Goal: Task Accomplishment & Management: Use online tool/utility

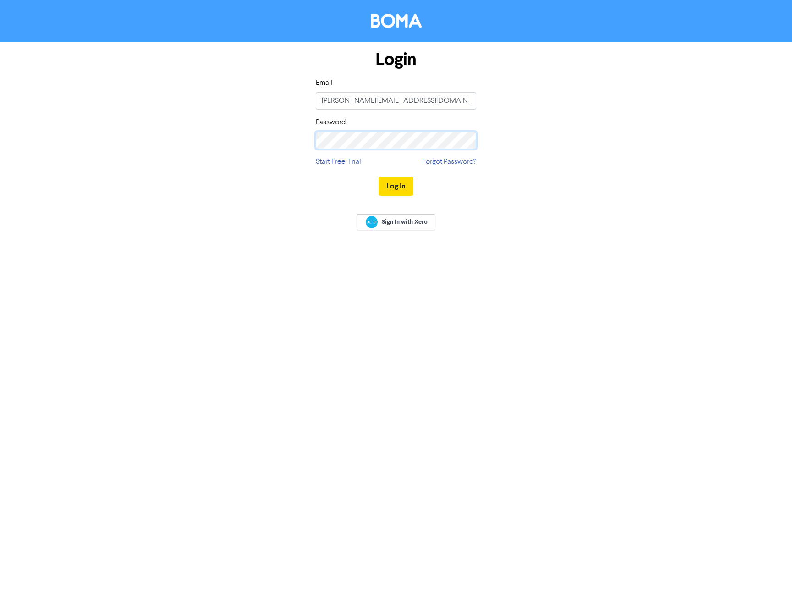
click at [379, 176] on button "Log In" at bounding box center [396, 185] width 35 height 19
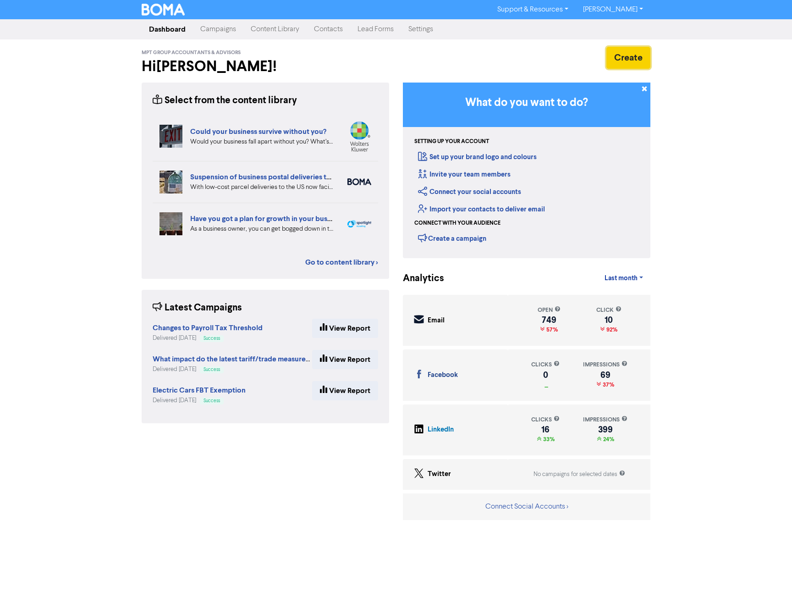
click at [607, 53] on button "Create" at bounding box center [629, 58] width 44 height 22
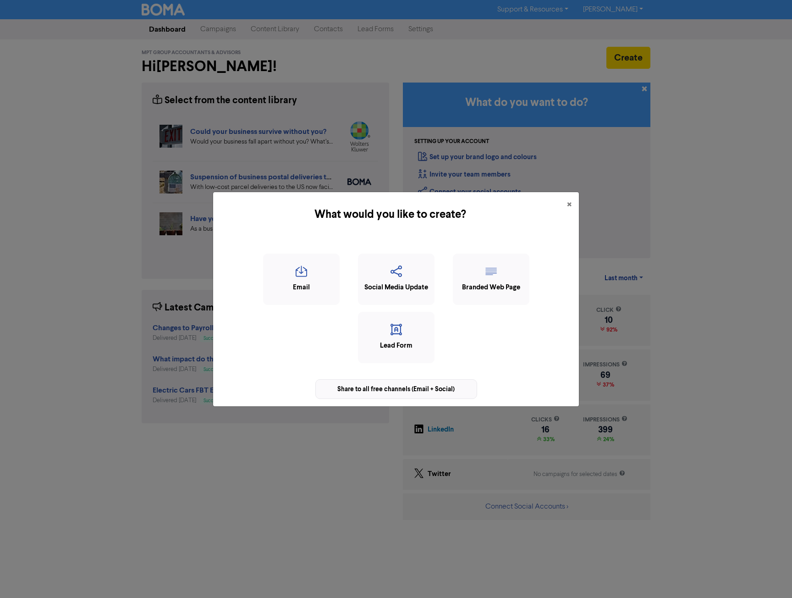
click at [391, 391] on div "Share to all free channels (Email + Social)" at bounding box center [396, 389] width 162 height 20
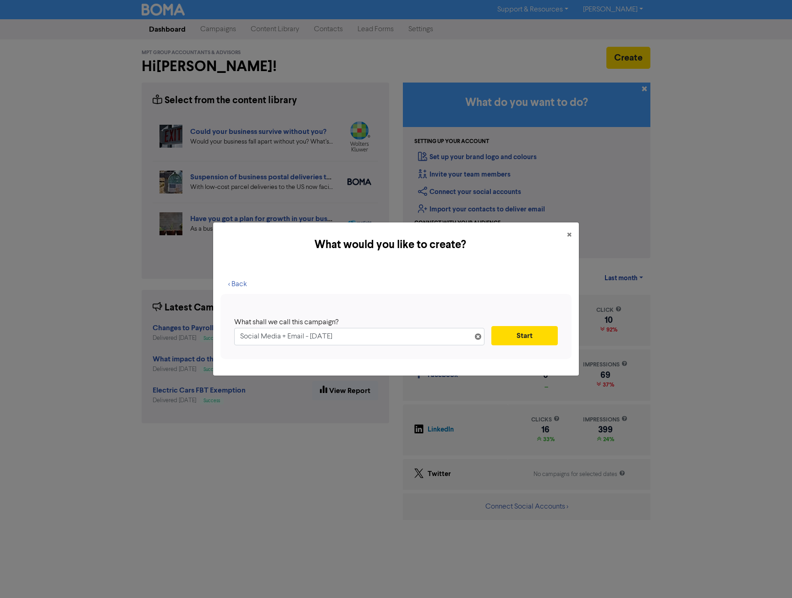
click at [361, 342] on input "Social Media + Email - [DATE]" at bounding box center [359, 336] width 250 height 17
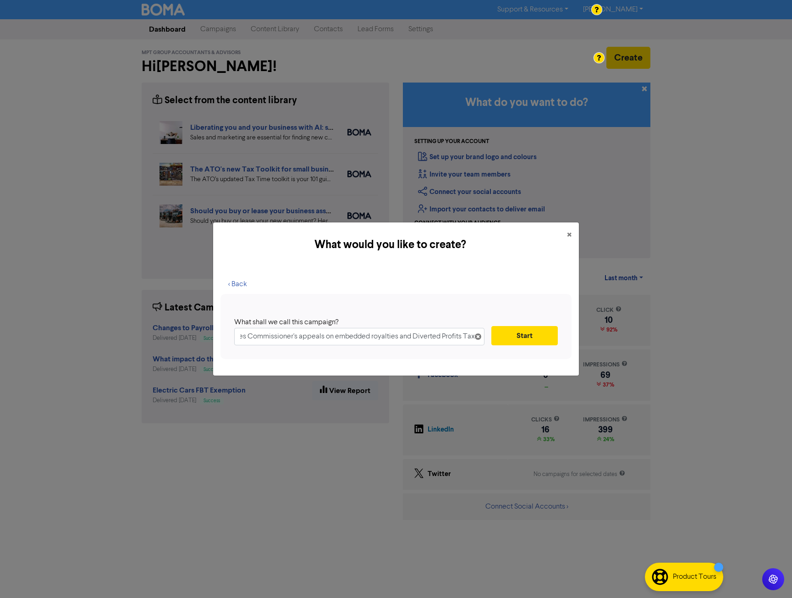
click at [260, 338] on input "PepsiCo — High Court dismisses Commissioner's appeals on embedded royalties and…" at bounding box center [359, 336] width 250 height 17
click at [277, 338] on input "PepsiCo — High Court dismisses Commissioner's appeals on embedded royalties and…" at bounding box center [359, 336] width 250 height 17
click at [270, 337] on input "PepsiCo — High Court dismisses Commissioner's appeals on embedded royalties and…" at bounding box center [359, 336] width 250 height 17
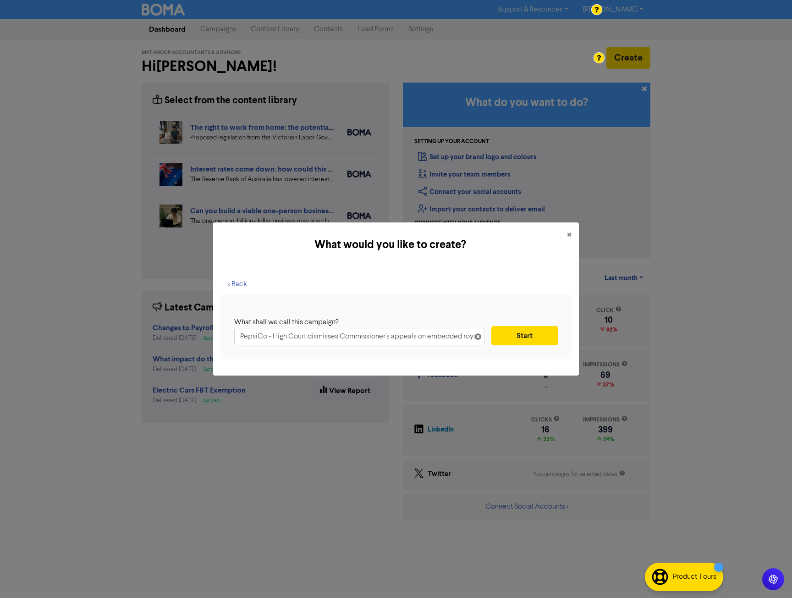
click at [388, 339] on input "PepsiCo - High Court dismisses Commissioner's appeals on embedded royalties and…" at bounding box center [359, 336] width 250 height 17
drag, startPoint x: 420, startPoint y: 339, endPoint x: 402, endPoint y: 343, distance: 19.2
click at [402, 343] on input "PepsiCo - High Court dismisses Commissioner's appeals on embedded royalties and…" at bounding box center [359, 336] width 250 height 17
click at [414, 339] on input "PepsiCo - High Court dismisses Commissioner's appeals on embedded royalties and…" at bounding box center [359, 336] width 250 height 17
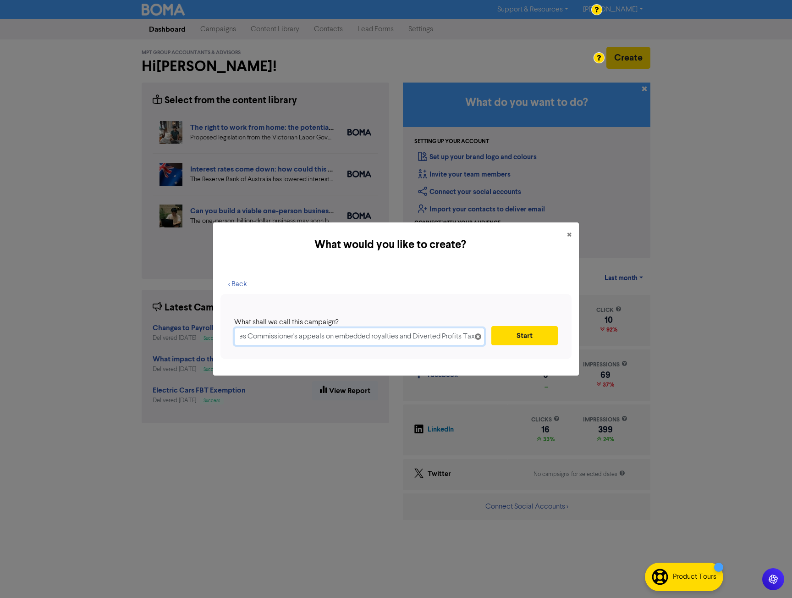
scroll to position [0, 0]
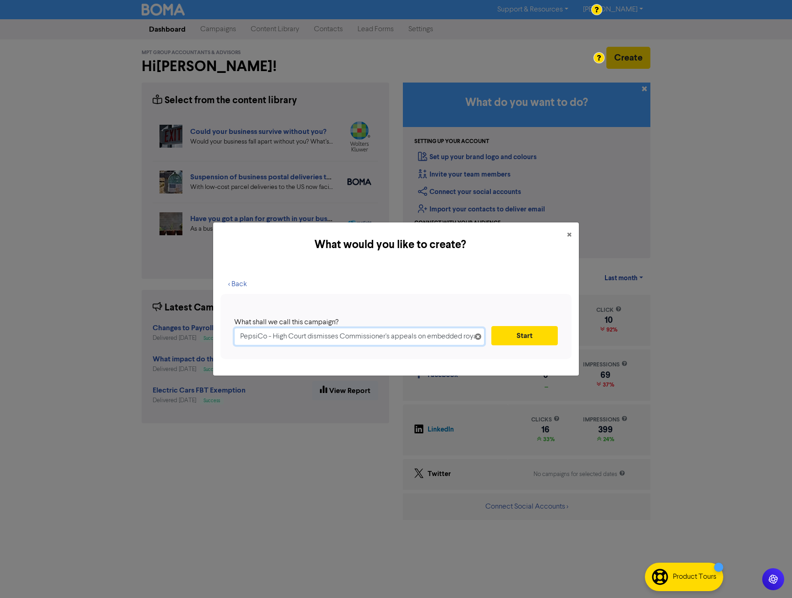
click at [275, 330] on input "PepsiCo - High Court dismisses Commissioner's appeals on embedded royalties and…" at bounding box center [359, 336] width 250 height 17
paste input "’s landmark win in the [GEOGRAPHIC_DATA]"
click at [276, 339] on input "PepsiCo’s landmark win in the [GEOGRAPHIC_DATA]" at bounding box center [359, 336] width 250 height 17
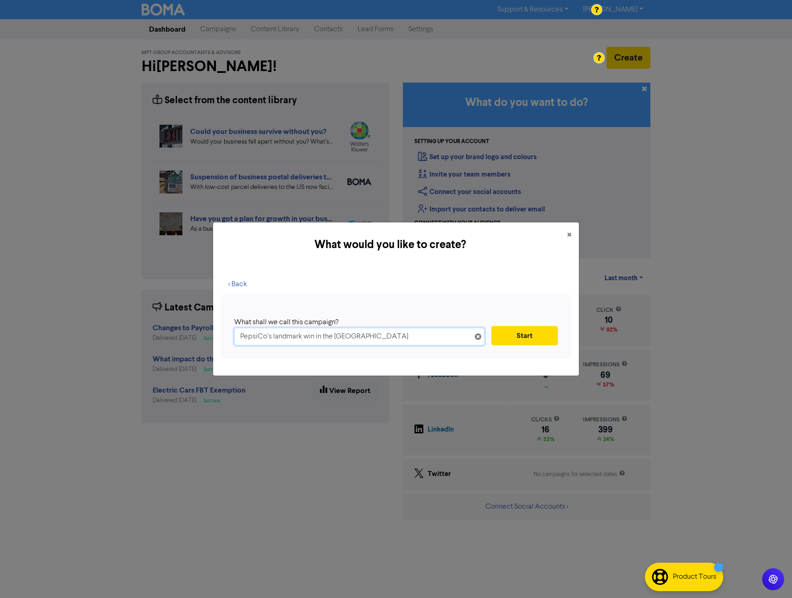
click at [296, 337] on input "PepsiCo’s landmark win in the [GEOGRAPHIC_DATA]" at bounding box center [359, 336] width 250 height 17
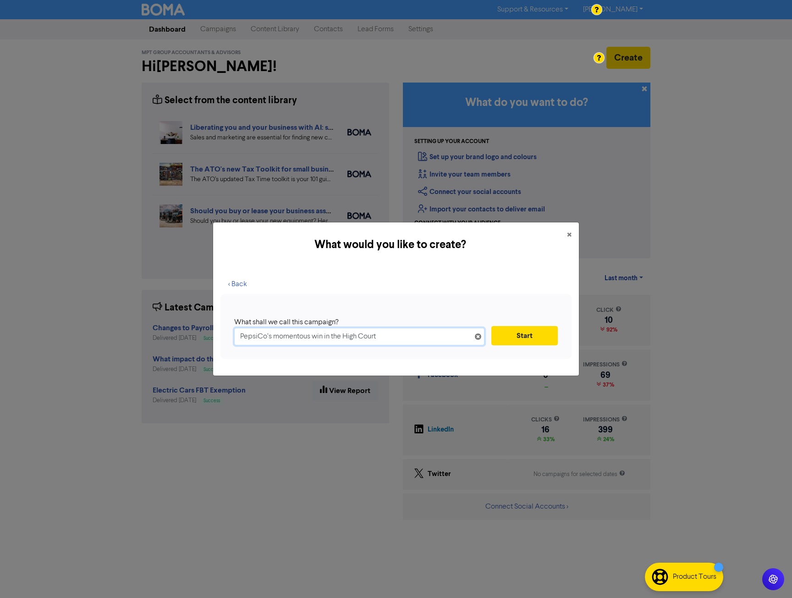
click at [296, 337] on input "PepsiCo’s momentous win in the High Court" at bounding box center [359, 336] width 250 height 17
type input "PepsiCo’s momentous win in the High Court"
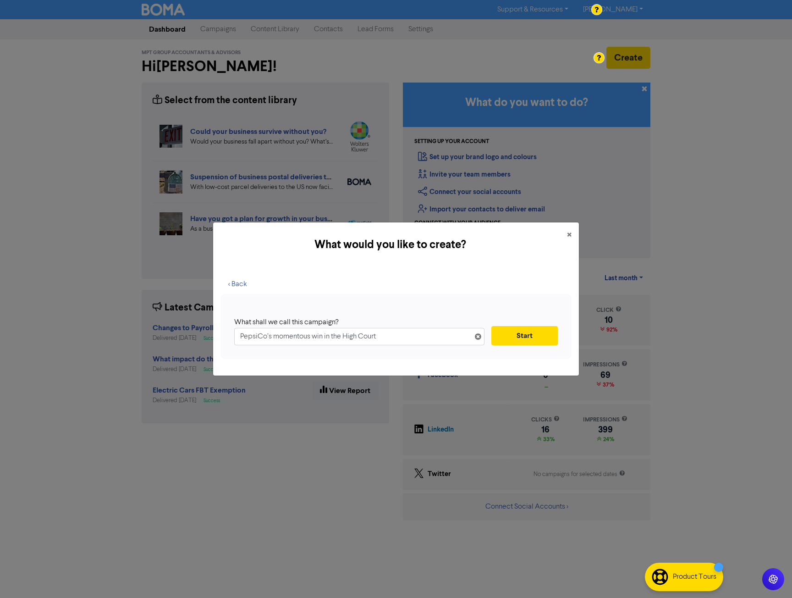
click at [363, 337] on div at bounding box center [396, 299] width 792 height 598
click at [375, 334] on input "PepsiCo’s momentous win in the High Court" at bounding box center [359, 336] width 250 height 17
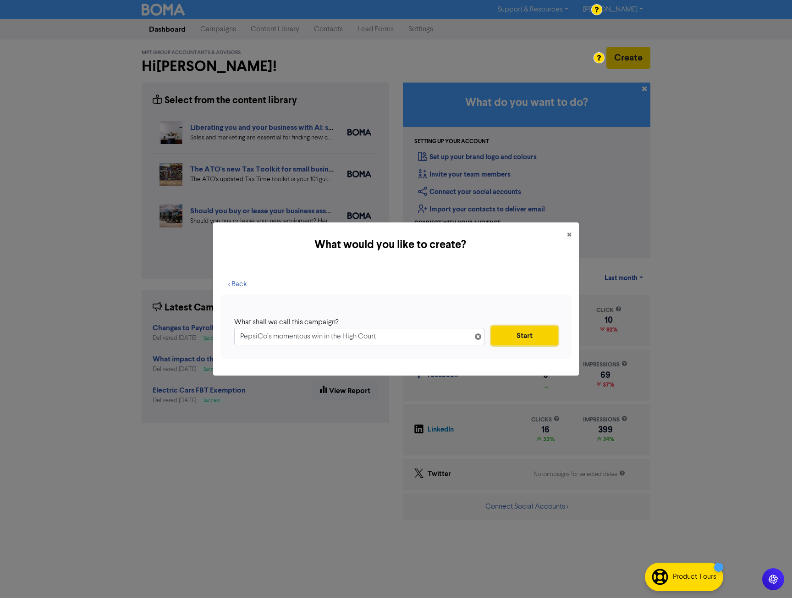
click at [525, 333] on button "Start" at bounding box center [524, 335] width 66 height 19
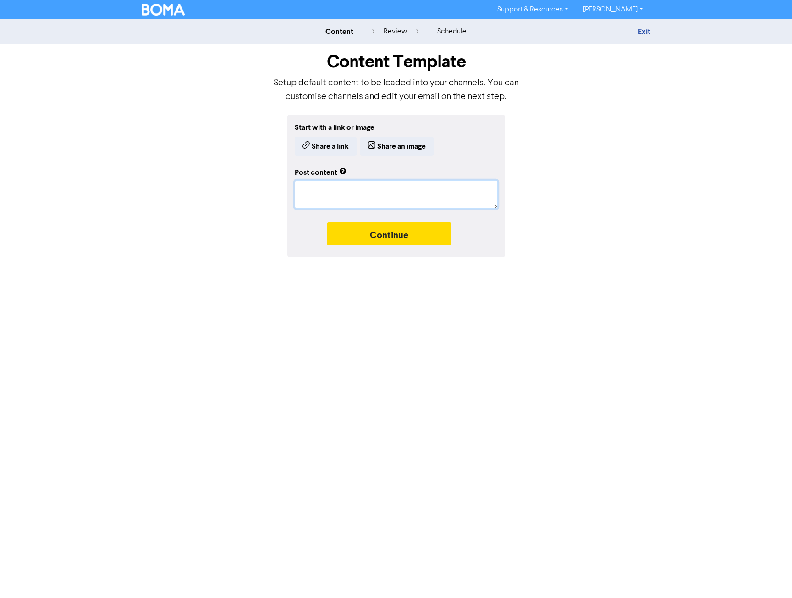
click at [303, 195] on textarea at bounding box center [396, 194] width 203 height 28
click at [313, 181] on textarea at bounding box center [396, 194] width 203 height 28
paste textarea "The High Court ruled that payments made by Schweppes Australia Pty Ltd to Pepsi…"
type textarea "x"
type textarea "The High Court ruled that payments made by Schweppes Australia Pty Ltd to Pepsi…"
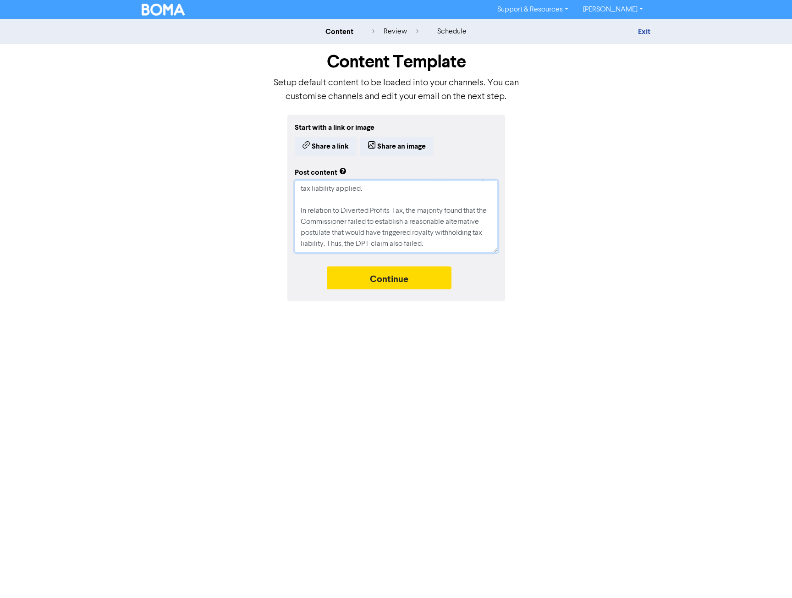
type textarea "x"
type textarea "The High Court ruled that payments made by Schweppes Australia Pty Ltd to Pepsi…"
click at [396, 276] on button "Continue" at bounding box center [389, 277] width 125 height 23
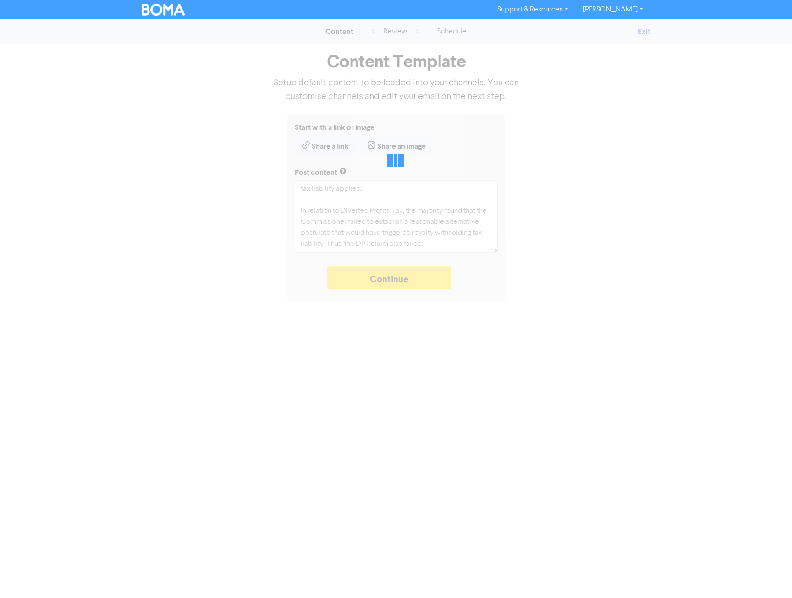
type textarea "x"
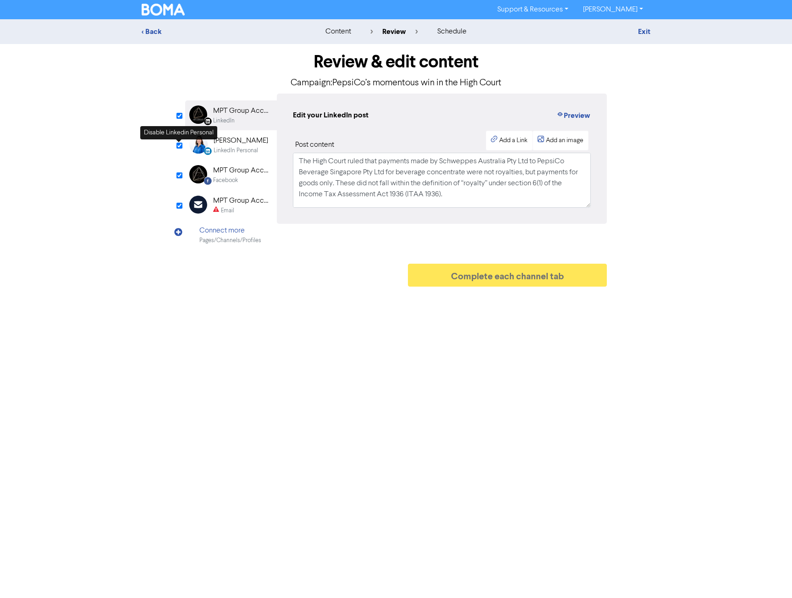
click at [177, 145] on input "checkbox" at bounding box center [179, 146] width 6 height 6
click at [549, 143] on div "Add an image" at bounding box center [565, 141] width 38 height 10
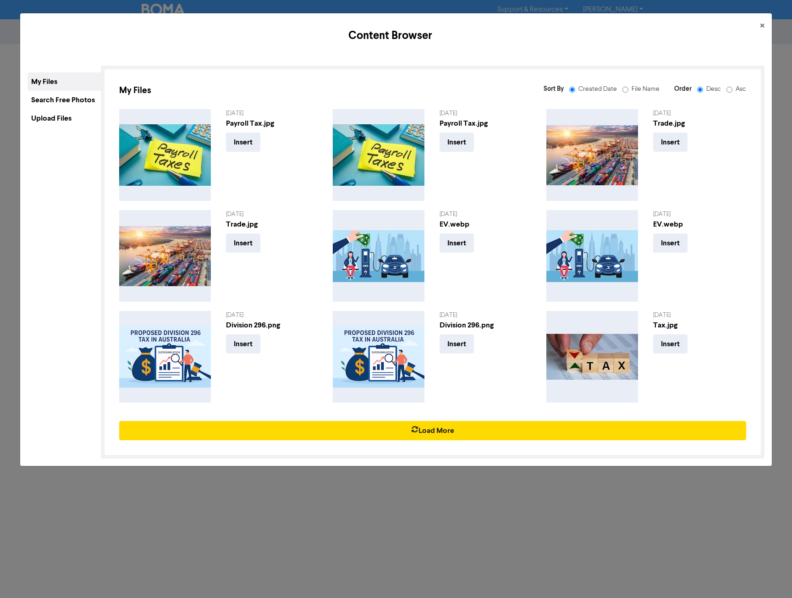
click at [72, 116] on div "Upload Files" at bounding box center [64, 118] width 73 height 18
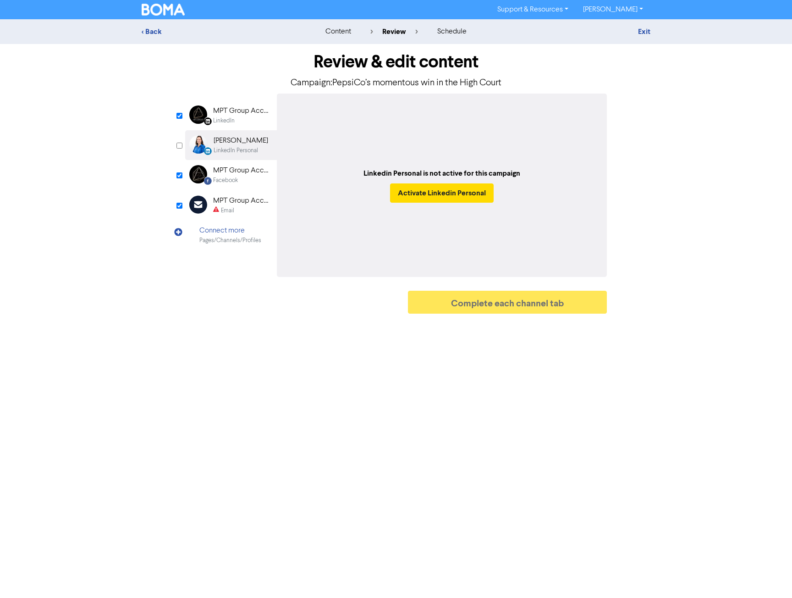
click at [387, 253] on div "Linkedin Personal is not active for this campaign Activate Linkedin Personal" at bounding box center [442, 185] width 330 height 183
click at [421, 197] on button "Activate Linkedin Personal" at bounding box center [442, 192] width 104 height 19
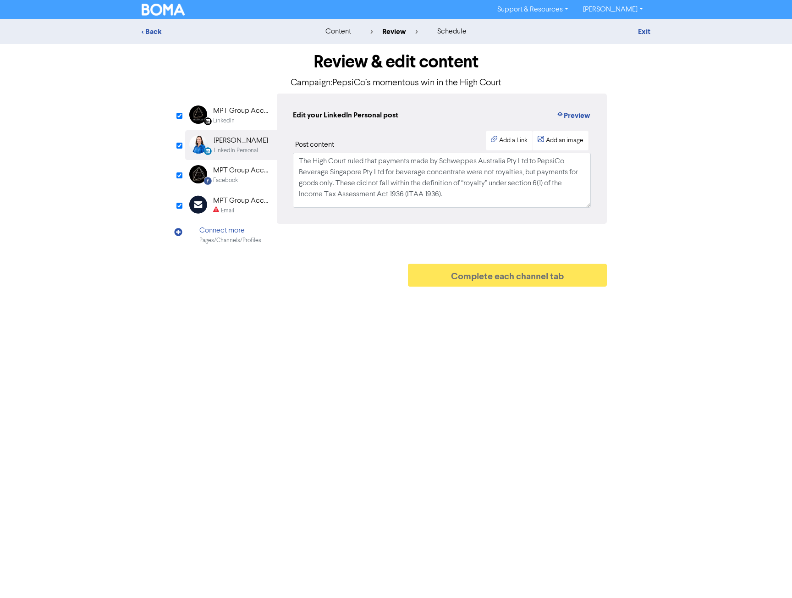
click at [178, 146] on input "checkbox" at bounding box center [179, 146] width 6 height 6
checkbox input "false"
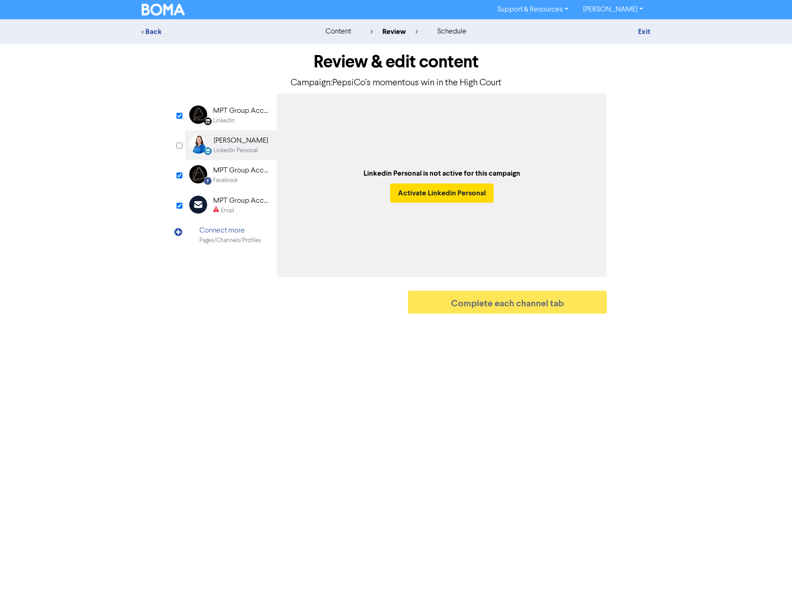
click at [239, 116] on div "MPT Group Accountants & Advisors" at bounding box center [242, 110] width 59 height 11
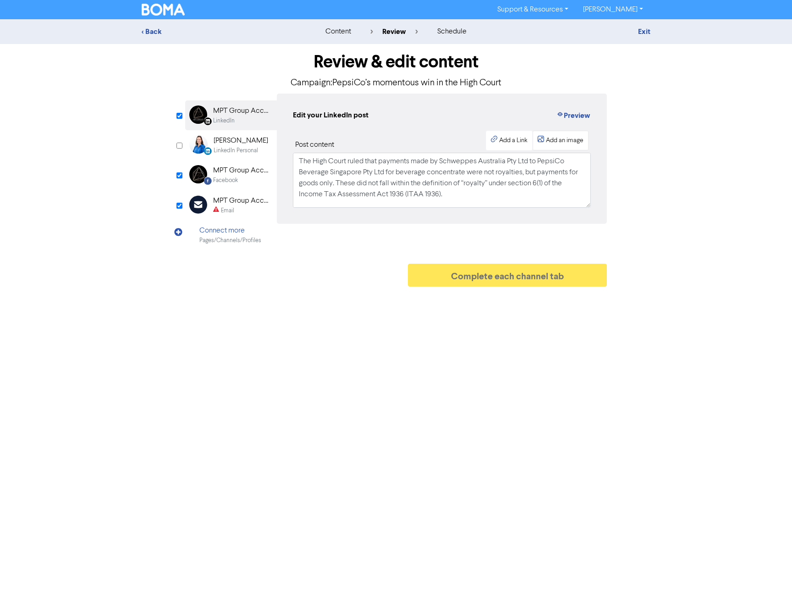
click at [565, 141] on div "Add an image" at bounding box center [565, 141] width 38 height 10
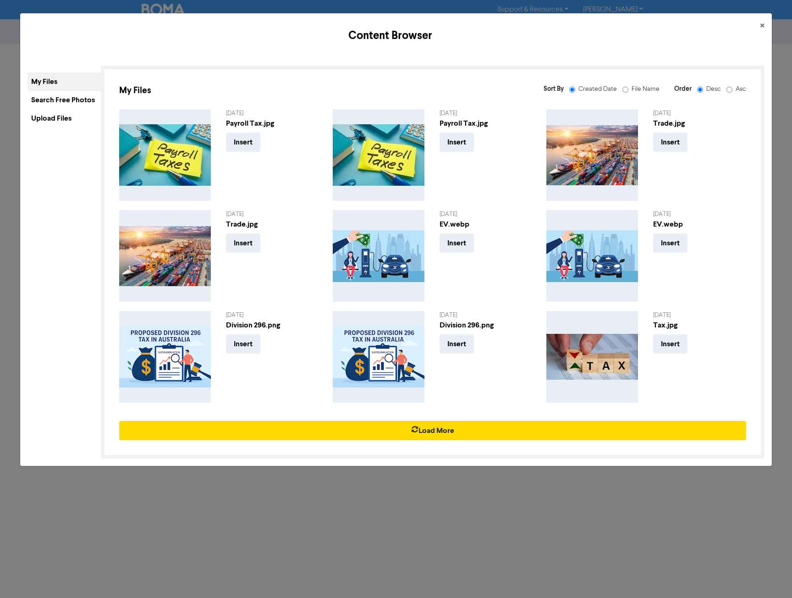
click at [77, 116] on div "Upload Files" at bounding box center [64, 118] width 73 height 18
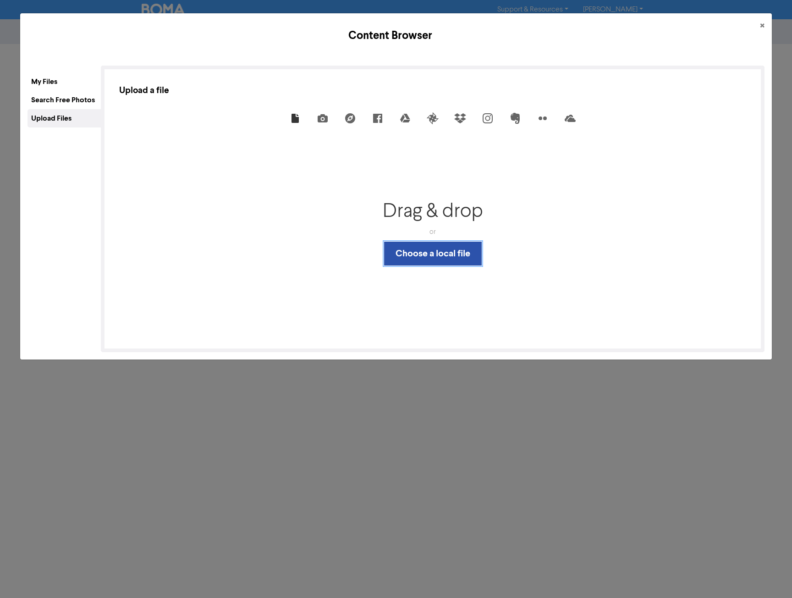
click at [435, 260] on button "Choose a local file" at bounding box center [433, 254] width 98 height 24
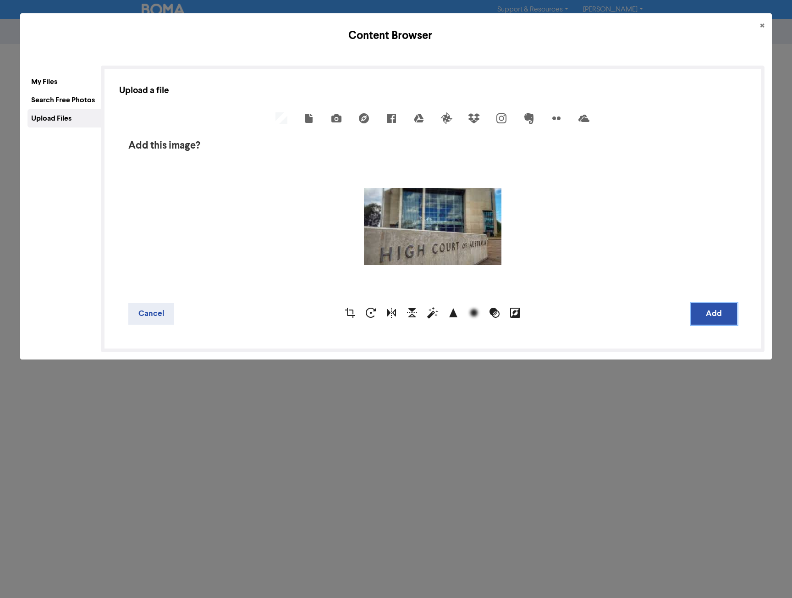
click at [703, 307] on button "Add" at bounding box center [714, 314] width 46 height 22
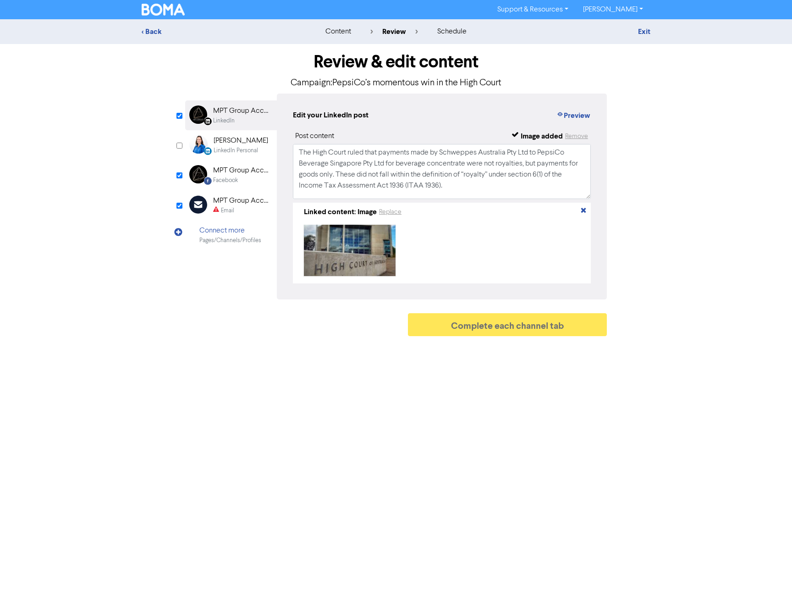
click at [241, 177] on div "Facebook" at bounding box center [242, 180] width 59 height 9
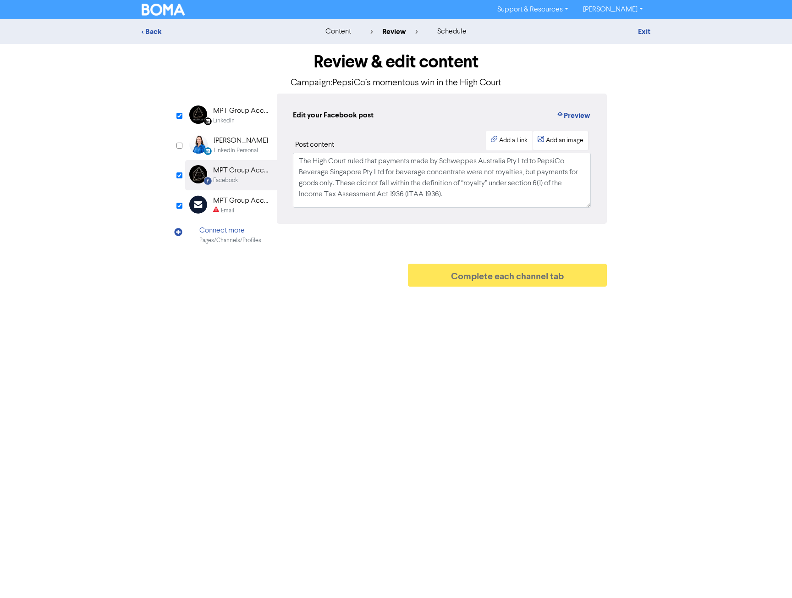
click at [555, 143] on div "Add an image" at bounding box center [565, 141] width 38 height 10
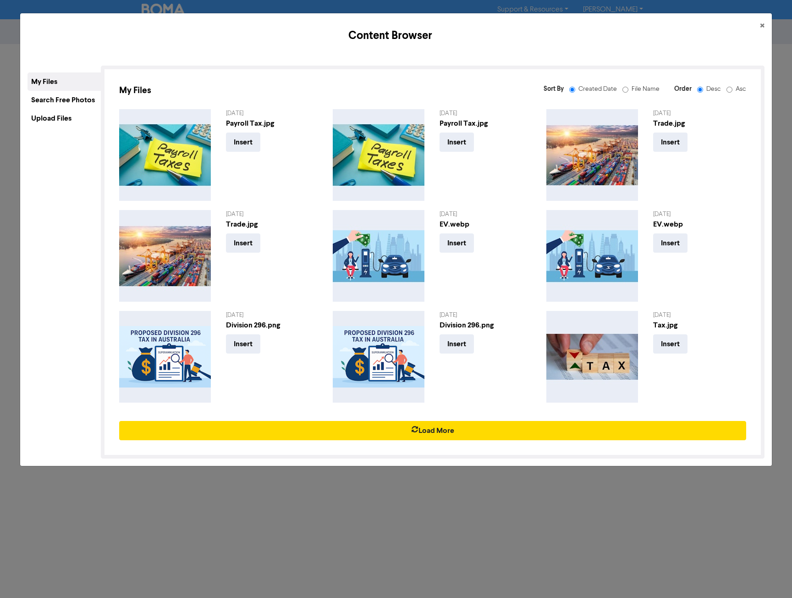
click at [67, 118] on div "Upload Files" at bounding box center [64, 118] width 73 height 18
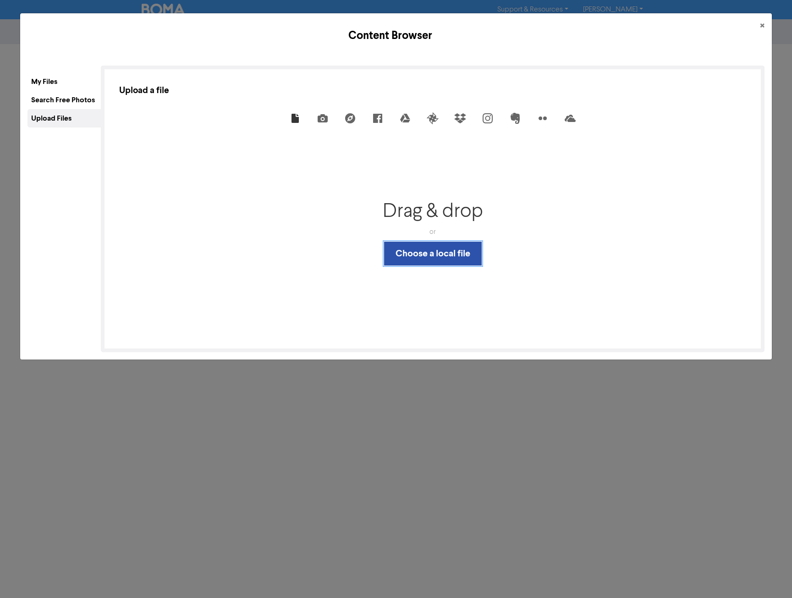
click at [435, 260] on button "Choose a local file" at bounding box center [433, 254] width 98 height 24
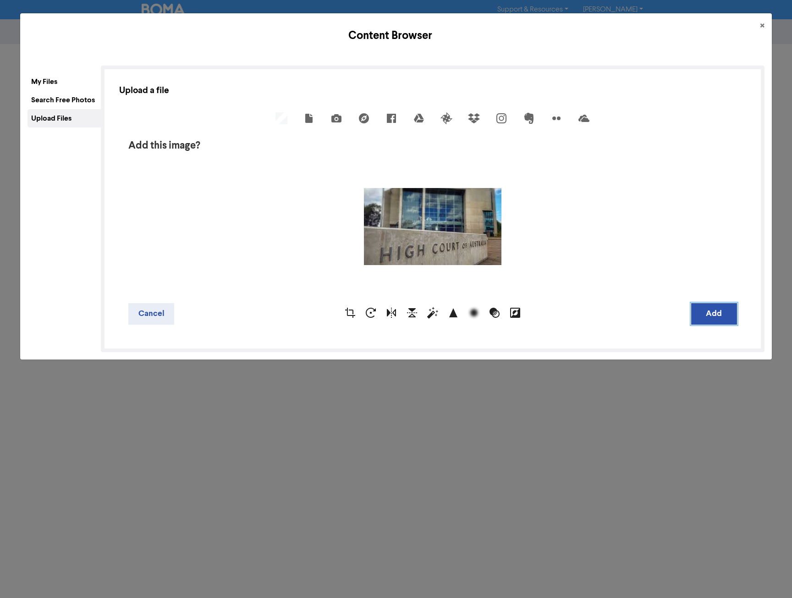
click at [705, 318] on button "Add" at bounding box center [714, 314] width 46 height 22
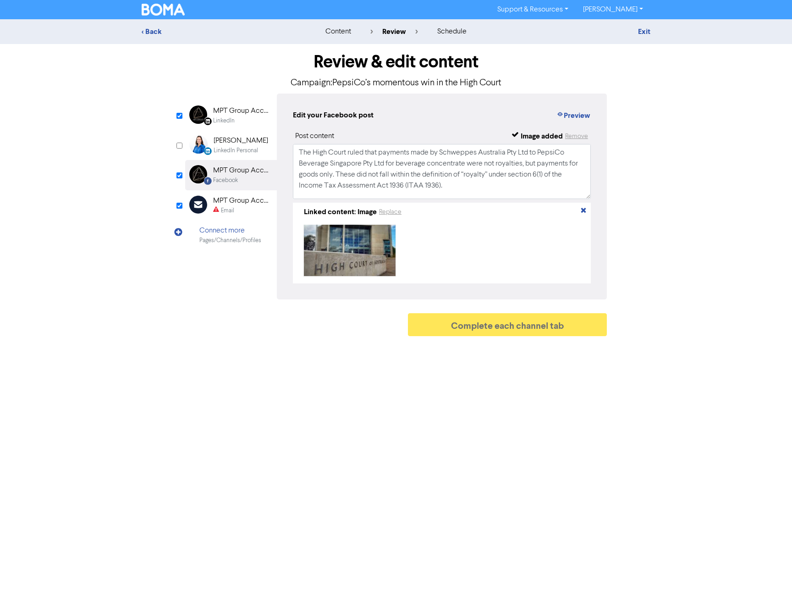
click at [334, 83] on p "Campaign: PepsiCo’s momentous win in the High Court" at bounding box center [396, 83] width 422 height 14
drag, startPoint x: 333, startPoint y: 83, endPoint x: 494, endPoint y: 78, distance: 160.5
click at [494, 78] on p "Campaign: PepsiCo’s momentous win in the High Court" at bounding box center [396, 83] width 422 height 14
copy p "PepsiCo’s momentous win in the High Court"
click at [226, 210] on div "Email" at bounding box center [227, 210] width 13 height 9
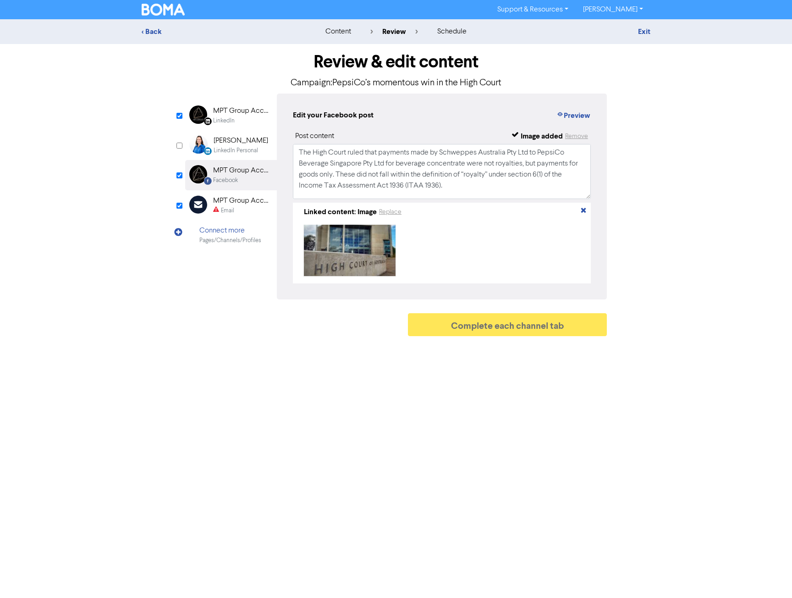
type input "The High Court ruled that payments made by Schweppes Australia Pty Ltd to Pepsi…"
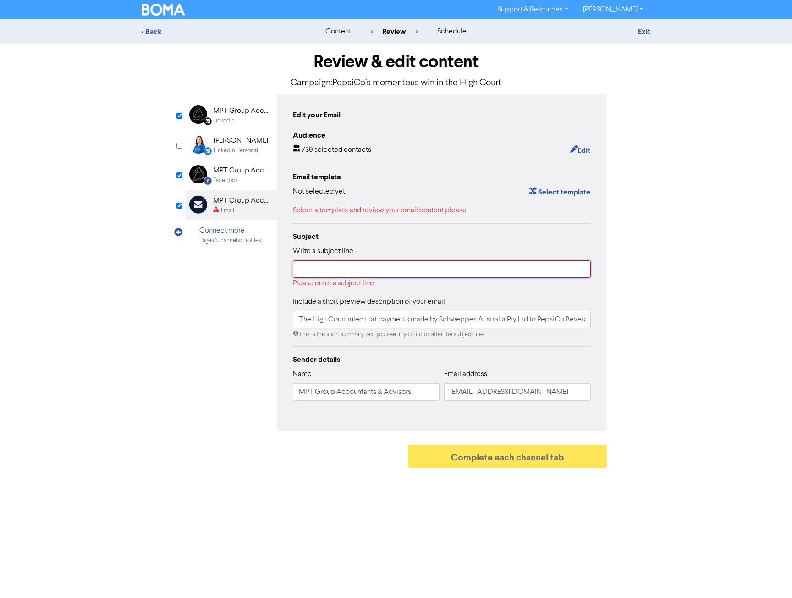
click at [347, 268] on input "text" at bounding box center [442, 268] width 298 height 17
paste input "PepsiCo’s momentous win in the High Court"
type input "PepsiCo’s momentous win in the High Court"
type input "The High Court ruled that payments made by Schweppes Australia Pty Ltd to Pepsi…"
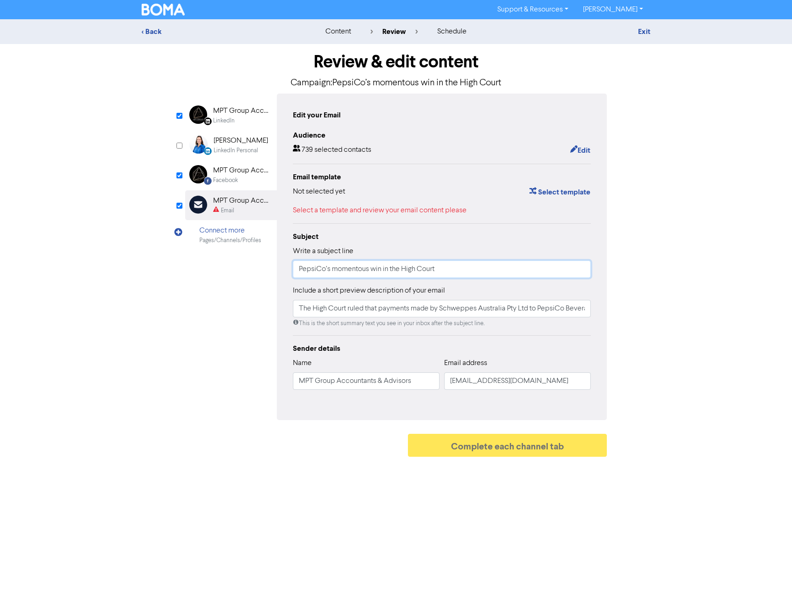
type input "PepsiCo’s momentous win in the High Court"
click at [342, 310] on input "The High Court ruled that payments made by Schweppes Australia Pty Ltd to Pepsi…" at bounding box center [442, 308] width 298 height 17
paste input "PepsiCo’s momentous win in the High Court"
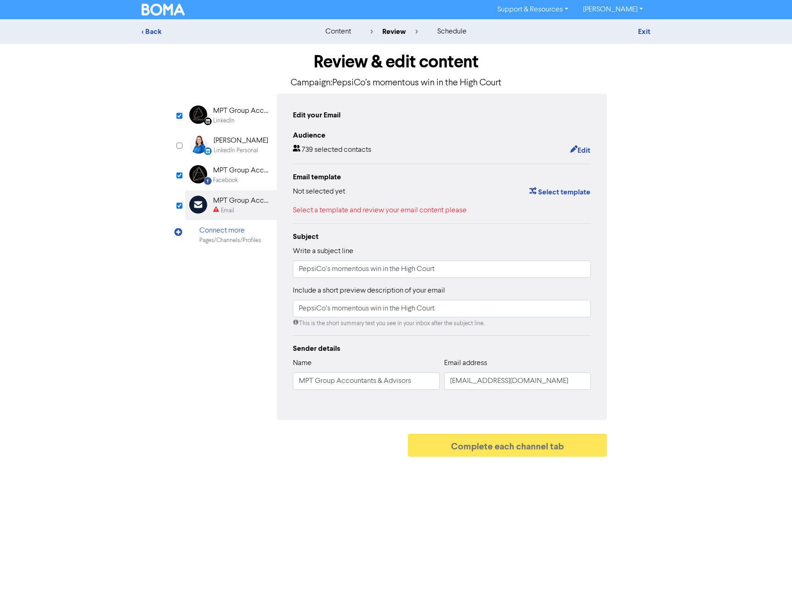
click at [643, 317] on div "Review & edit content Campaign: PepsiCo’s momentous win in the High Court Linke…" at bounding box center [396, 252] width 523 height 417
type input "The High Court ruled that payments made by Schweppes Australia Pty Ltd to Pepsi…"
click at [632, 314] on div "Review & edit content Campaign: PepsiCo’s momentous win in the High Court Linke…" at bounding box center [396, 252] width 523 height 417
click at [565, 191] on button "Select template" at bounding box center [560, 192] width 62 height 12
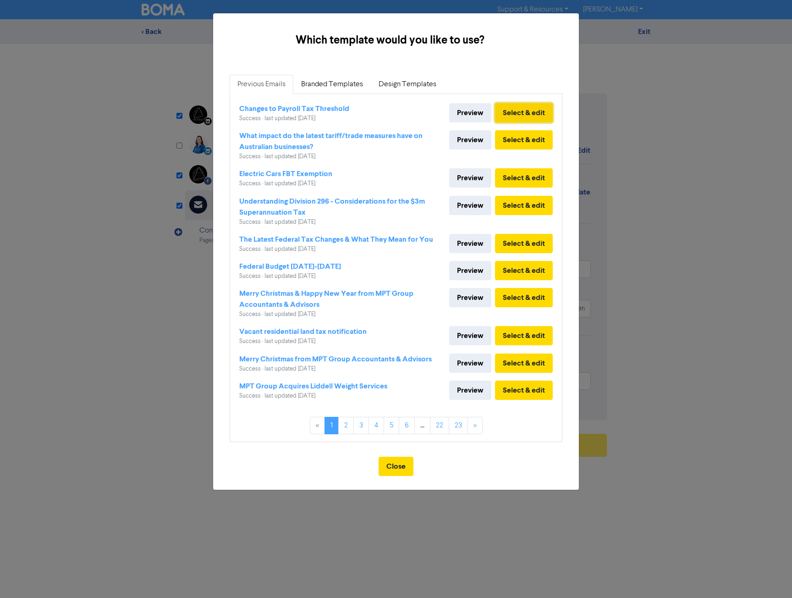
click at [518, 113] on button "Select & edit" at bounding box center [524, 112] width 58 height 19
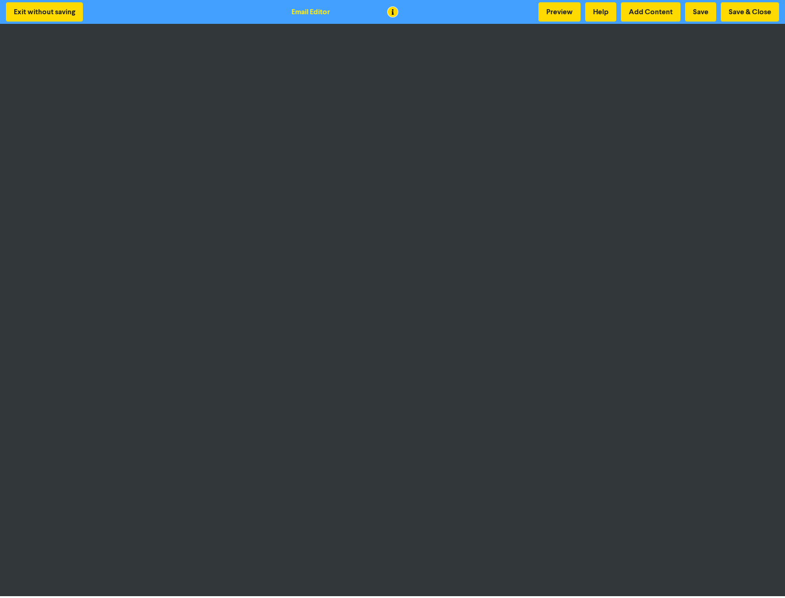
scroll to position [1, 0]
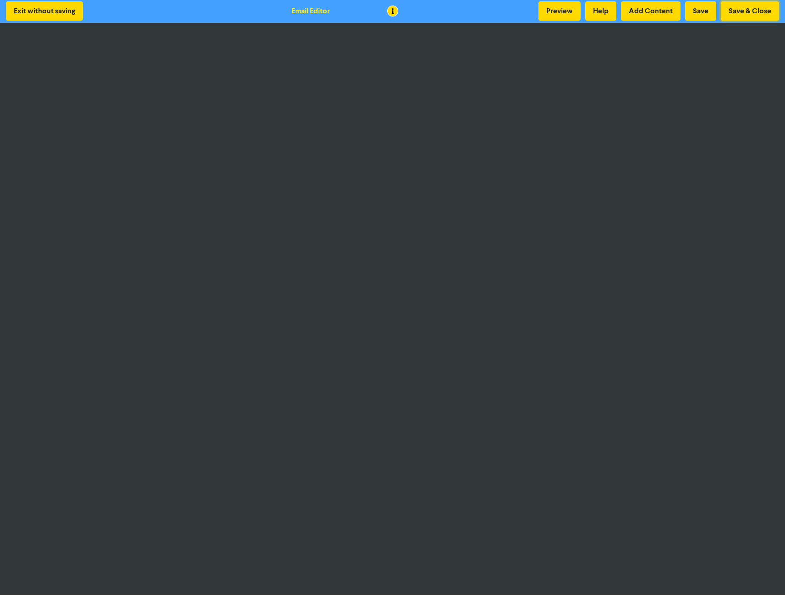
drag, startPoint x: 738, startPoint y: 9, endPoint x: 728, endPoint y: 23, distance: 17.4
click at [738, 9] on button "Save & Close" at bounding box center [750, 10] width 58 height 19
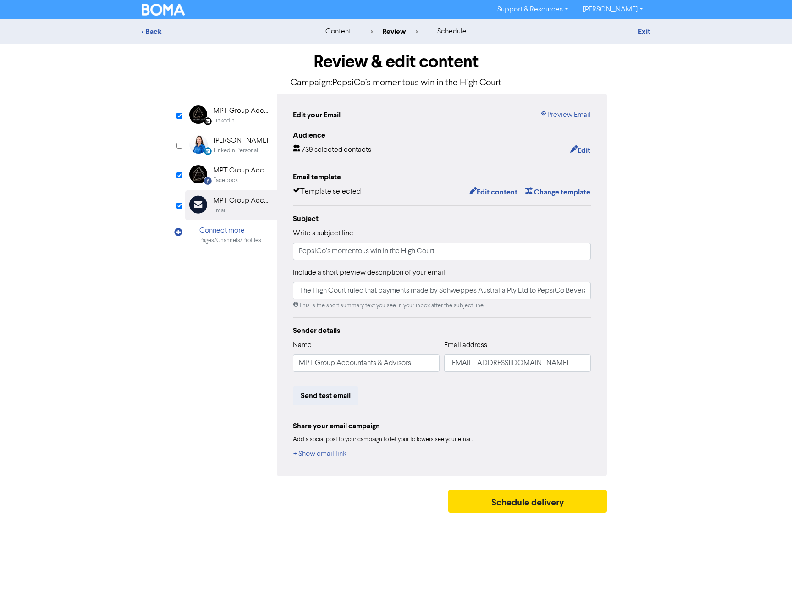
click at [234, 118] on div "LinkedIn" at bounding box center [224, 120] width 22 height 9
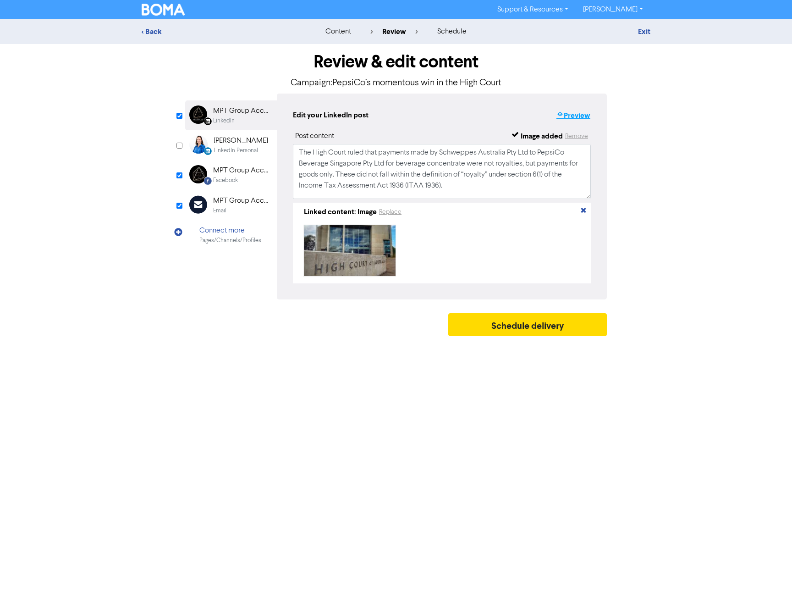
click at [574, 116] on button "Preview" at bounding box center [573, 116] width 35 height 12
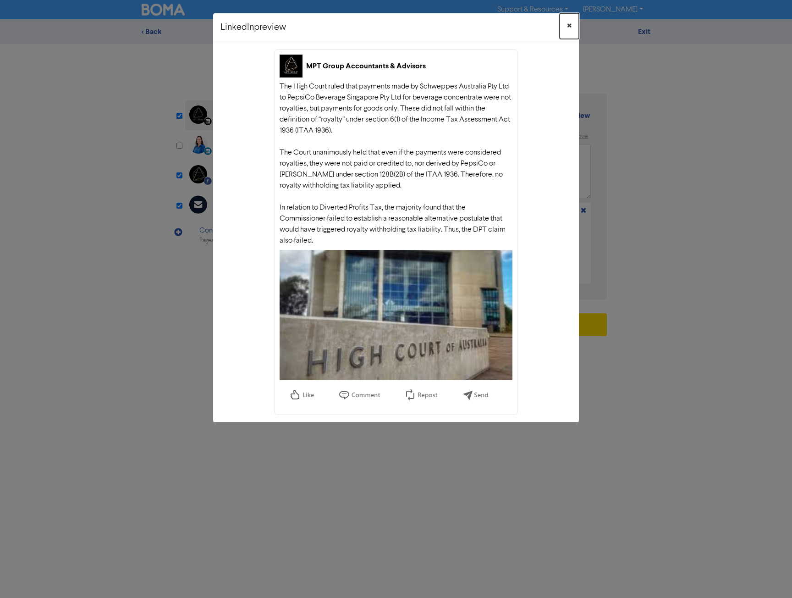
click at [568, 25] on span "×" at bounding box center [569, 26] width 5 height 14
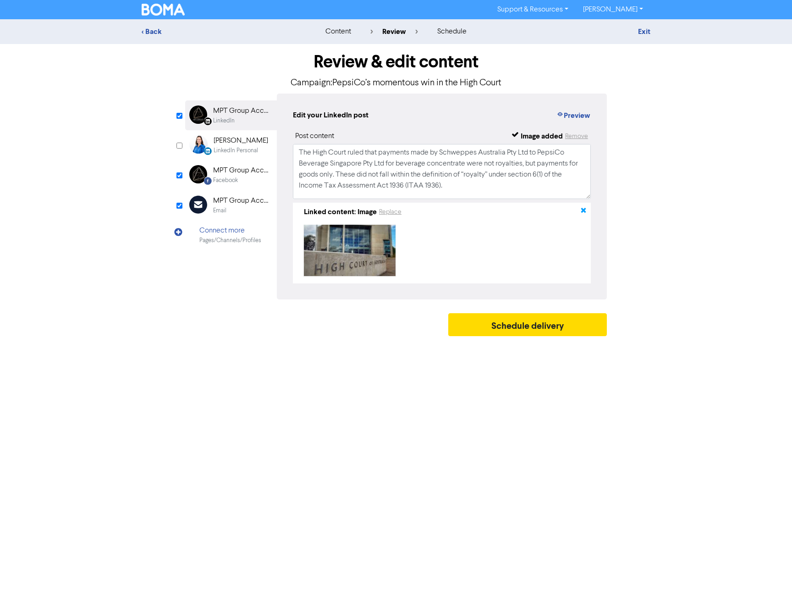
click at [584, 212] on icon "button" at bounding box center [583, 211] width 7 height 7
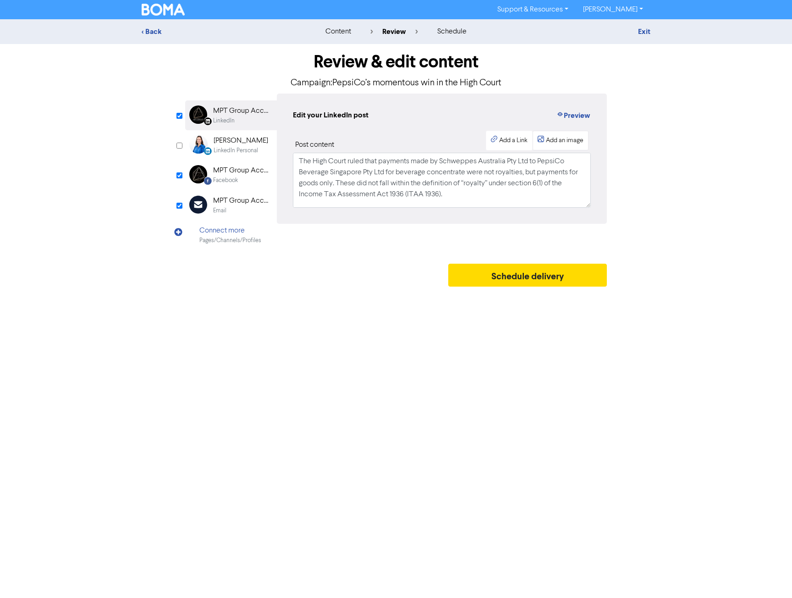
click at [566, 143] on div "Add an image" at bounding box center [565, 141] width 38 height 10
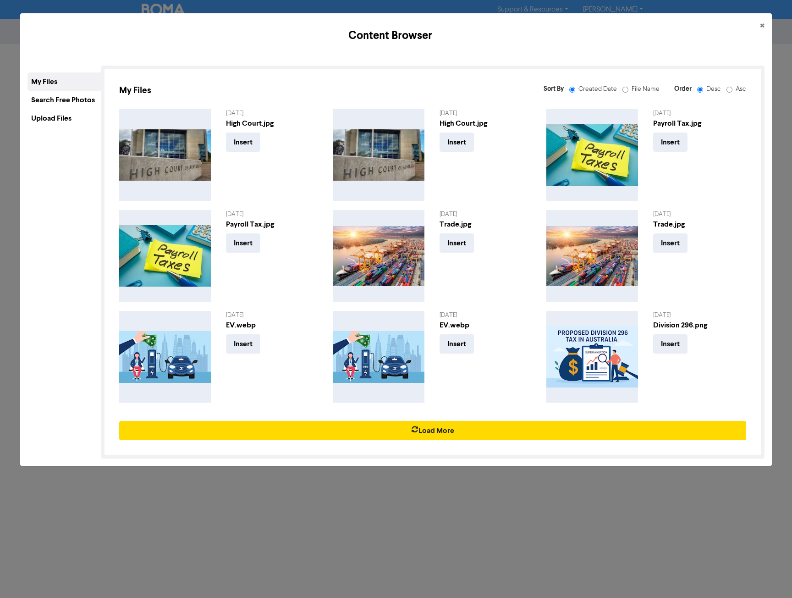
click at [50, 120] on div "Upload Files" at bounding box center [64, 118] width 73 height 18
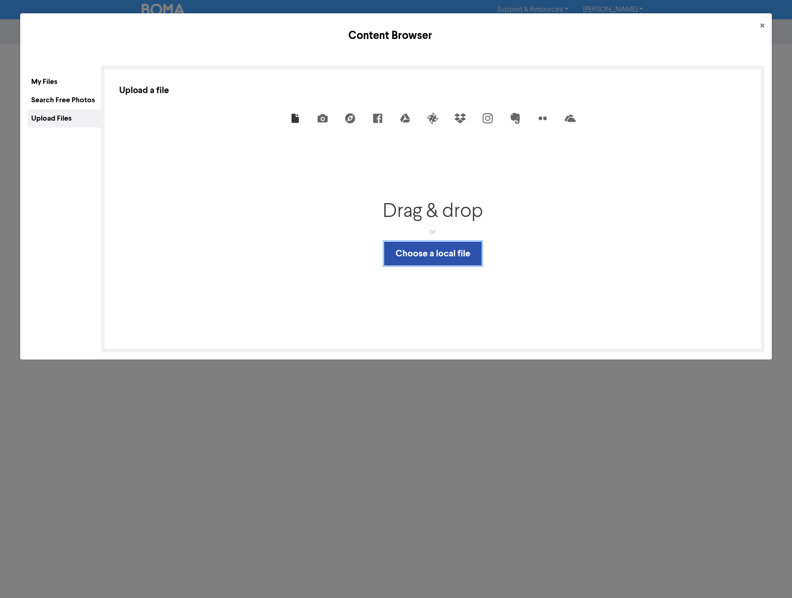
click at [449, 257] on button "Choose a local file" at bounding box center [433, 254] width 98 height 24
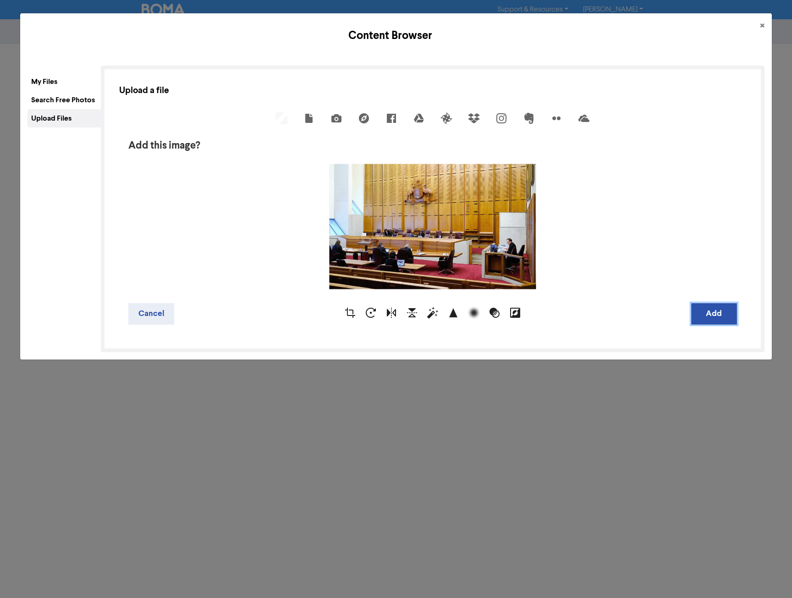
click at [717, 317] on button "Add" at bounding box center [714, 314] width 46 height 22
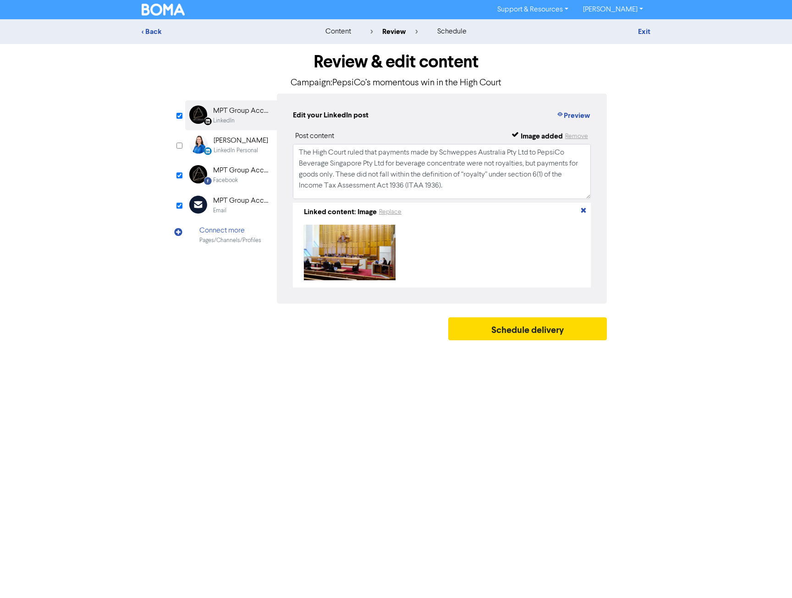
click at [236, 175] on div "MPT Group Accountants & Advisors" at bounding box center [242, 170] width 59 height 11
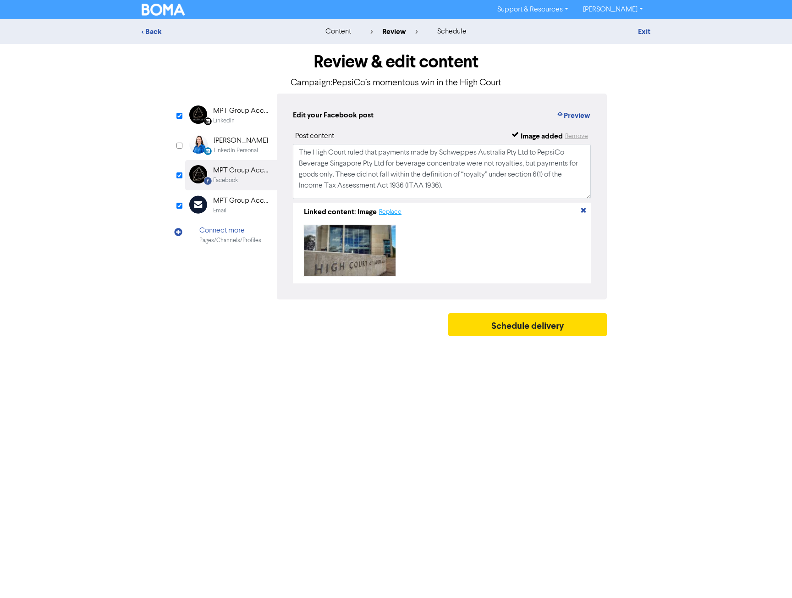
click at [394, 215] on button "Replace" at bounding box center [390, 212] width 23 height 11
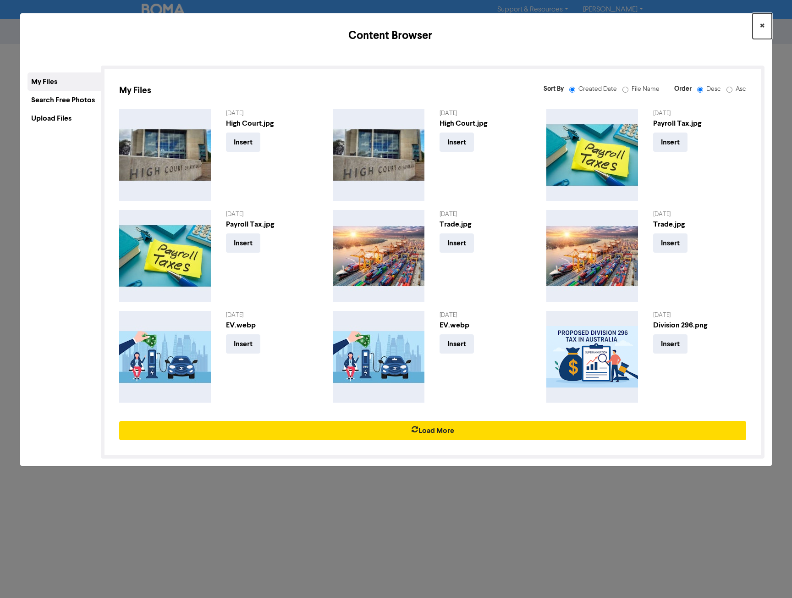
drag, startPoint x: 765, startPoint y: 28, endPoint x: 756, endPoint y: 55, distance: 28.7
click at [765, 28] on button "×" at bounding box center [762, 26] width 19 height 26
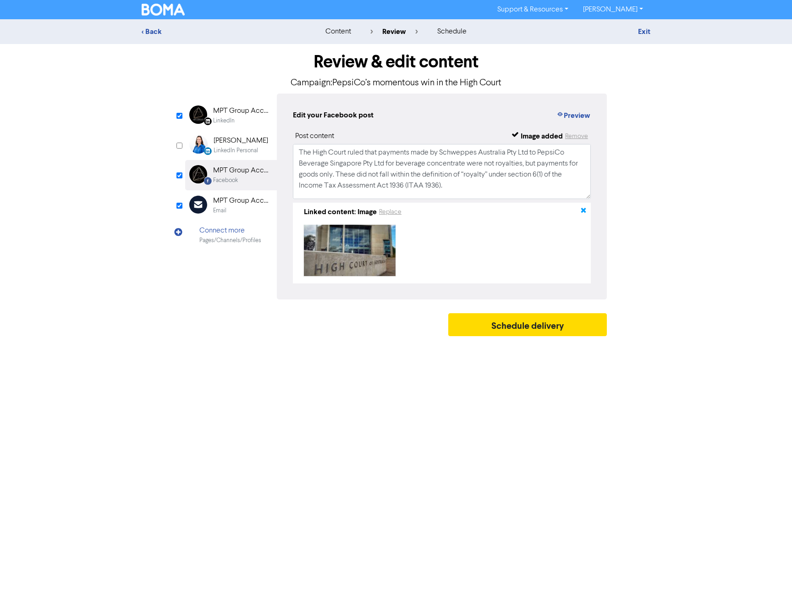
click at [584, 213] on icon "button" at bounding box center [583, 211] width 7 height 7
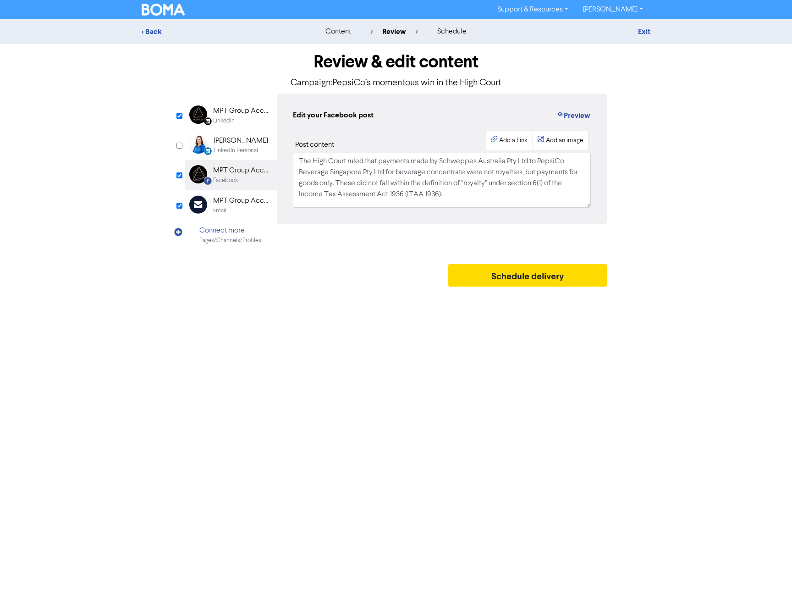
click at [572, 140] on div "Add an image" at bounding box center [565, 141] width 38 height 10
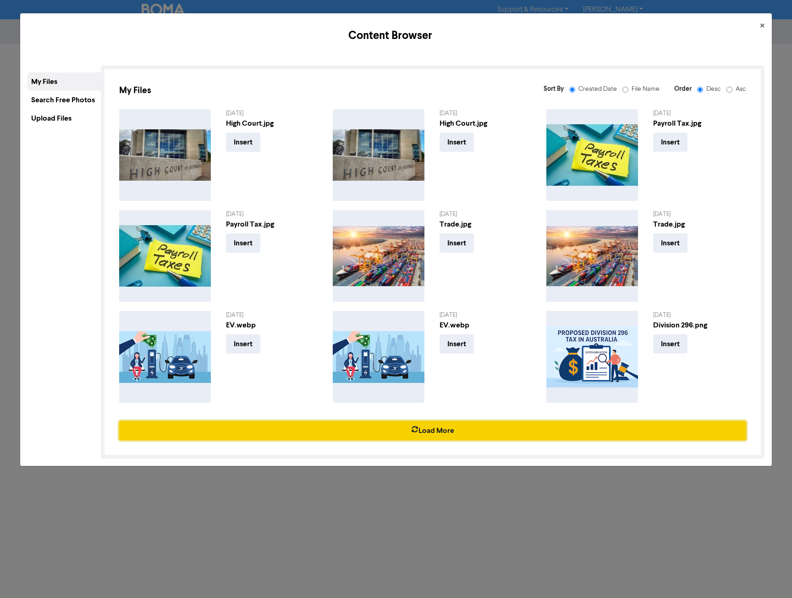
click at [335, 435] on button "Load More" at bounding box center [432, 430] width 627 height 19
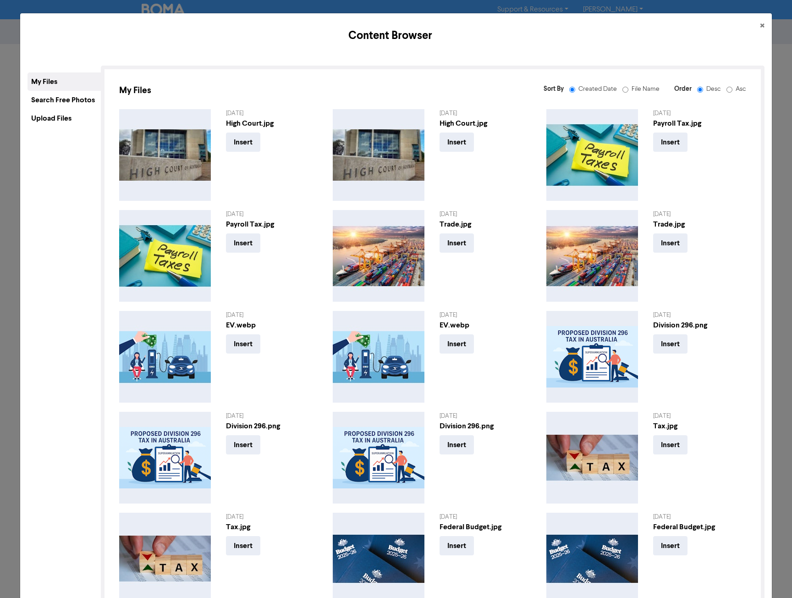
click at [44, 122] on div "Upload Files" at bounding box center [64, 118] width 73 height 18
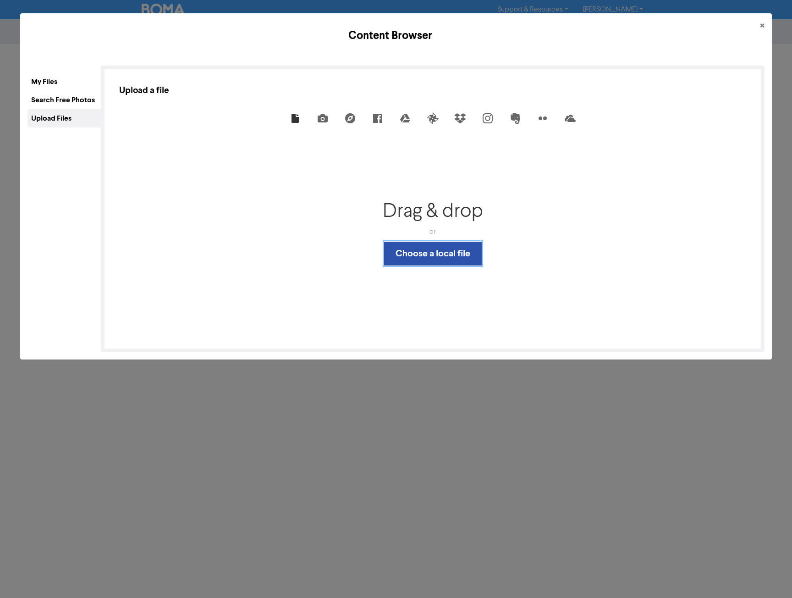
click at [460, 250] on button "Choose a local file" at bounding box center [433, 254] width 98 height 24
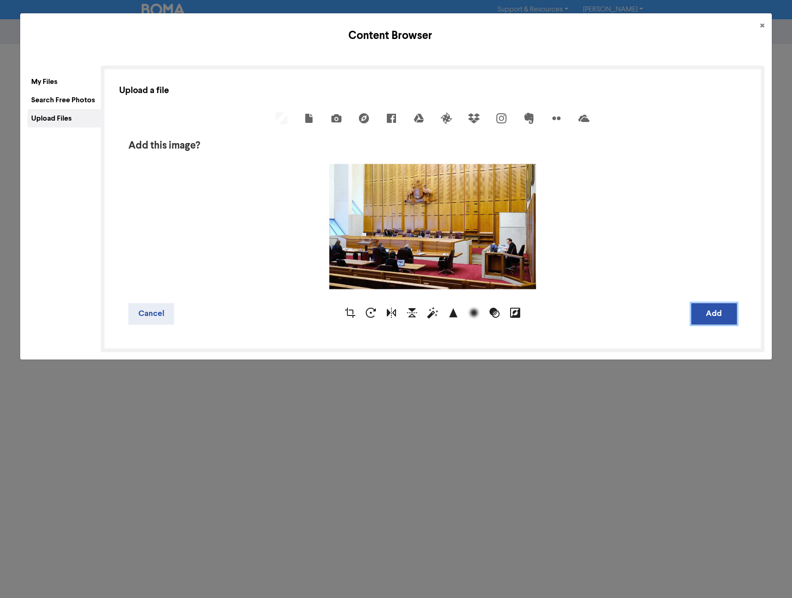
click at [713, 304] on button "Add" at bounding box center [714, 314] width 46 height 22
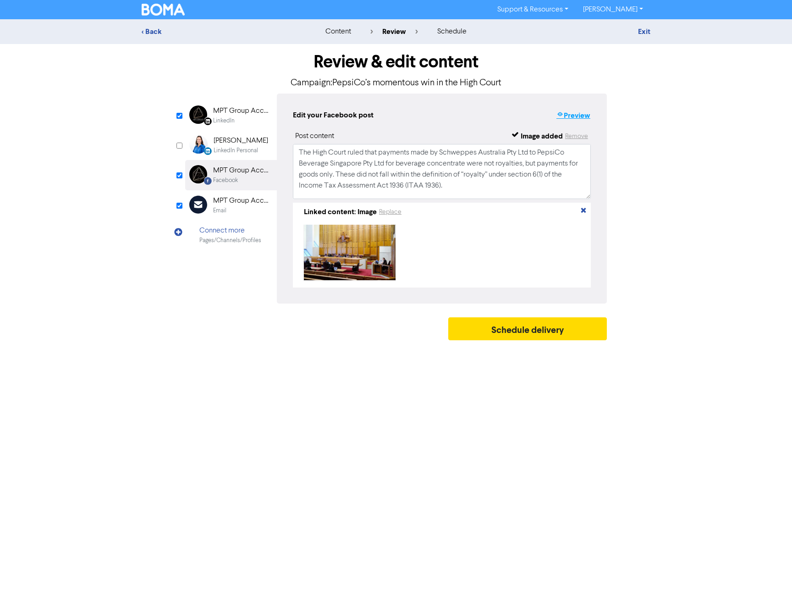
click at [573, 114] on button "Preview" at bounding box center [573, 116] width 35 height 12
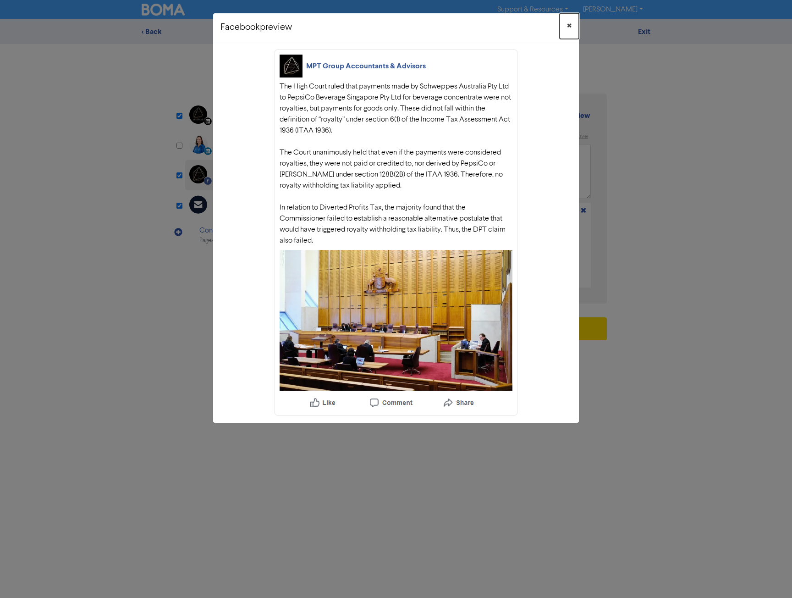
click at [572, 28] on button "×" at bounding box center [569, 26] width 19 height 26
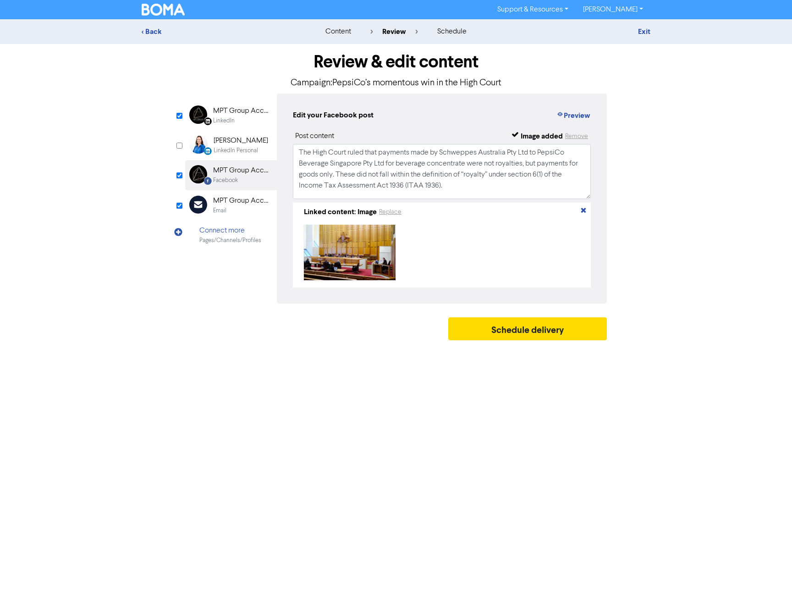
click at [238, 113] on div "MPT Group Accountants & Advisors" at bounding box center [242, 110] width 59 height 11
click at [576, 118] on button "Preview" at bounding box center [573, 116] width 35 height 12
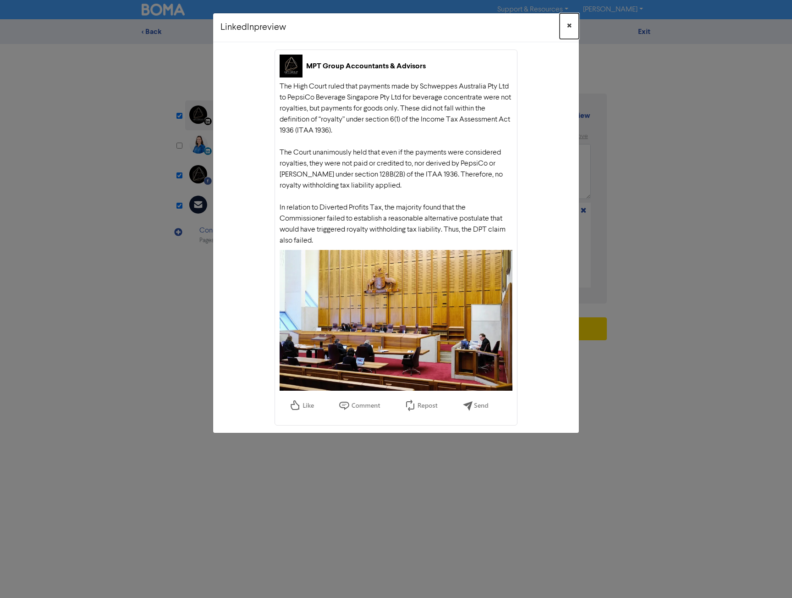
click at [572, 24] on button "×" at bounding box center [569, 26] width 19 height 26
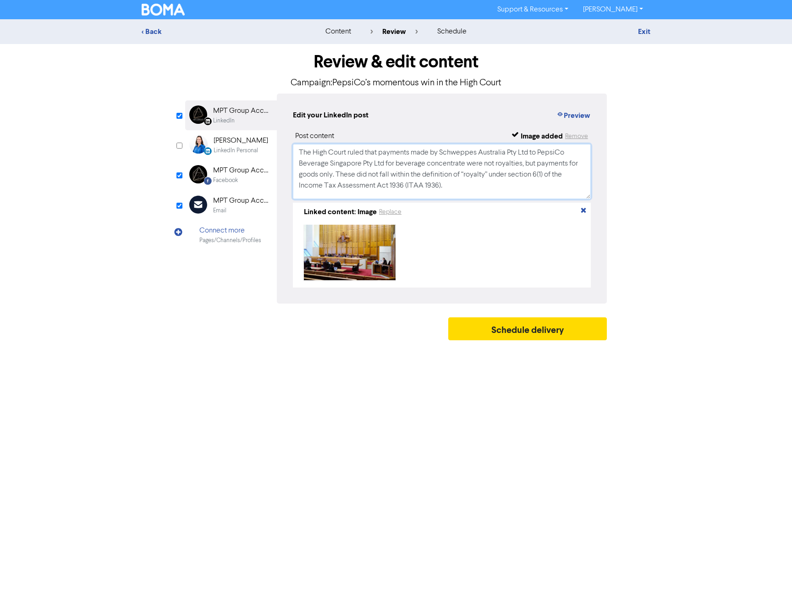
click at [355, 154] on textarea "The High Court ruled that payments made by Schweppes Australia Pty Ltd to Pepsi…" at bounding box center [442, 171] width 298 height 55
click at [376, 172] on textarea "The High Court ruled that payments made by Schweppes Australia Pty Ltd to Pepsi…" at bounding box center [442, 171] width 298 height 55
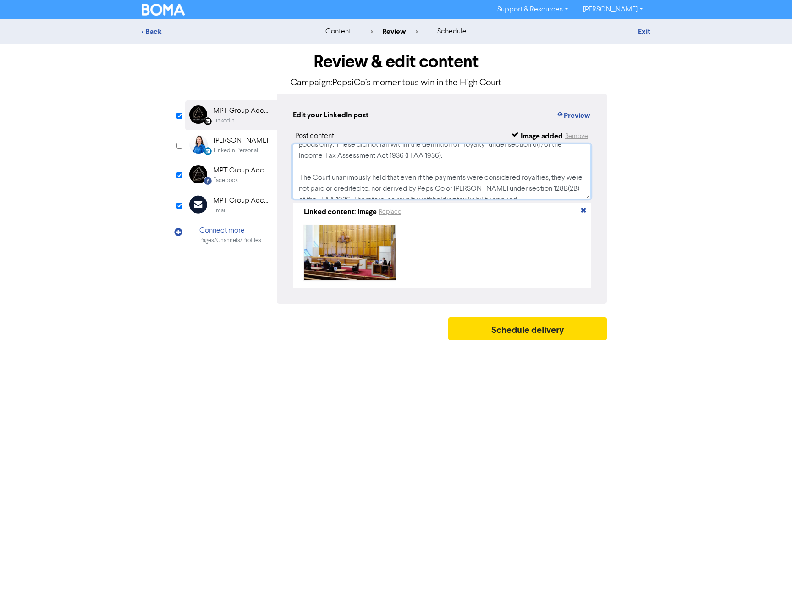
scroll to position [46, 0]
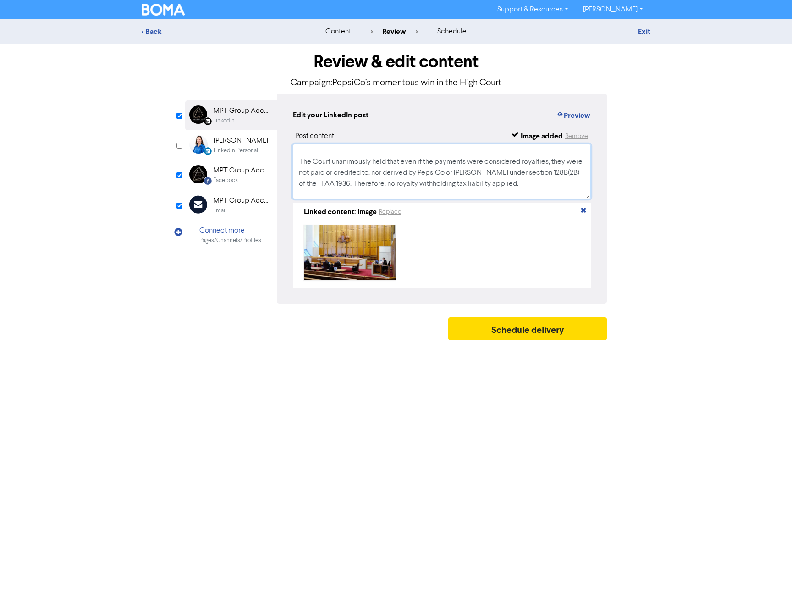
click at [383, 164] on textarea "The High Court ruled that payments made by Schweppes Australia Pty Ltd to Pepsi…" at bounding box center [442, 171] width 298 height 55
click at [405, 183] on textarea "The High Court ruled that payments made by Schweppes Australia Pty Ltd to Pepsi…" at bounding box center [442, 171] width 298 height 55
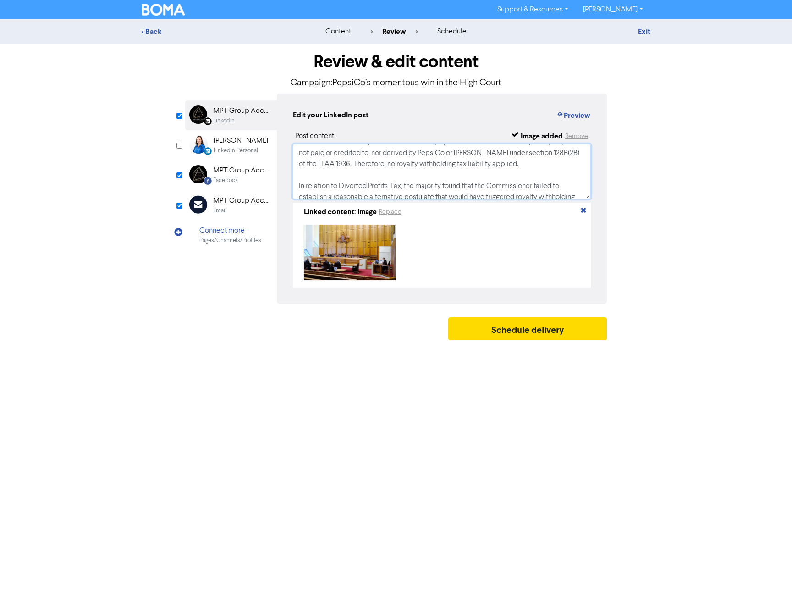
scroll to position [83, 0]
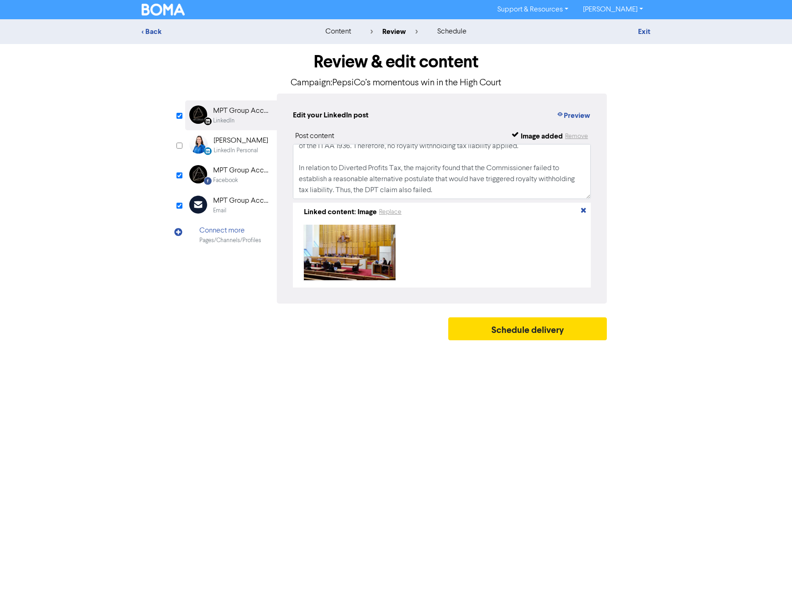
click at [256, 180] on div "Facebook" at bounding box center [242, 180] width 59 height 9
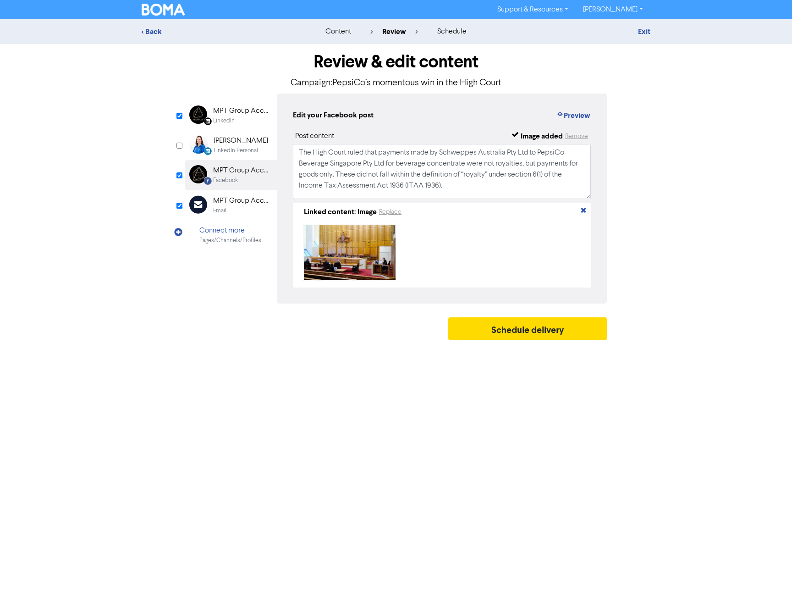
click at [253, 209] on div "Email" at bounding box center [242, 210] width 59 height 9
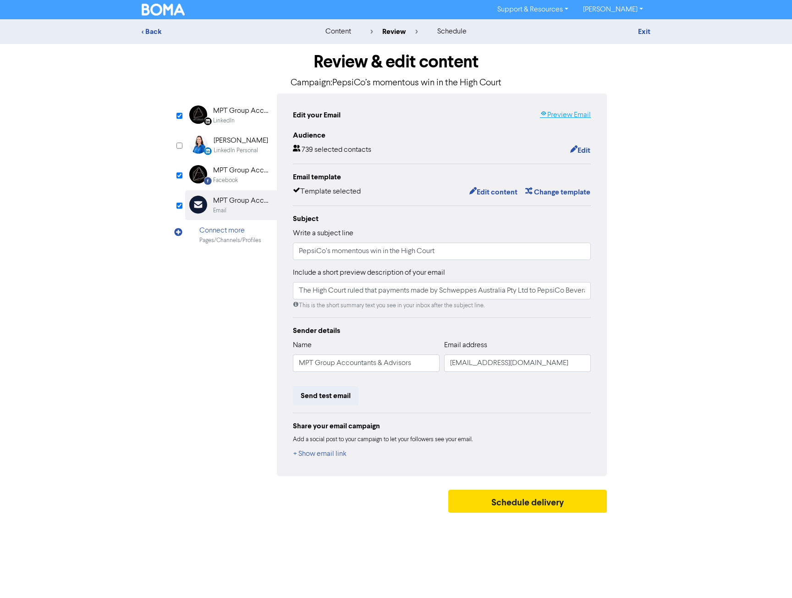
click at [562, 120] on link "Preview Email" at bounding box center [565, 115] width 51 height 11
click at [481, 505] on button "Schedule delivery" at bounding box center [527, 501] width 159 height 23
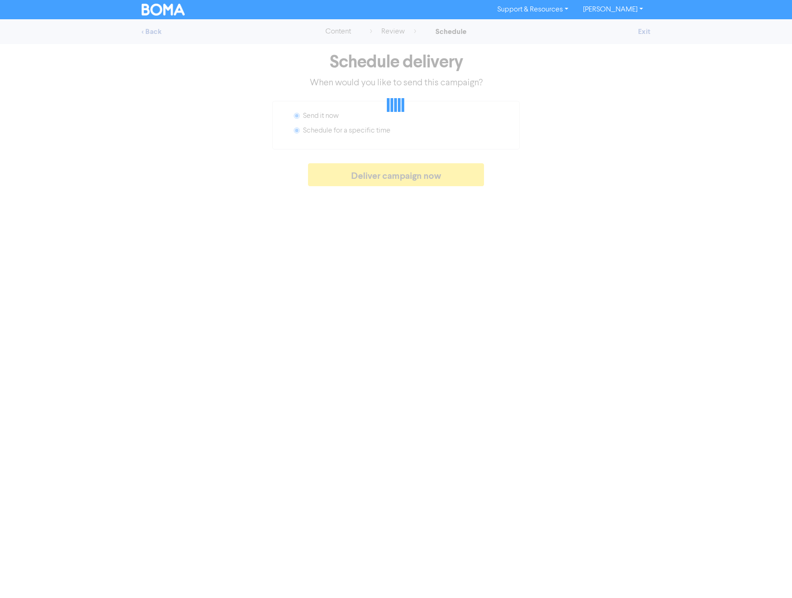
radio input "false"
radio input "true"
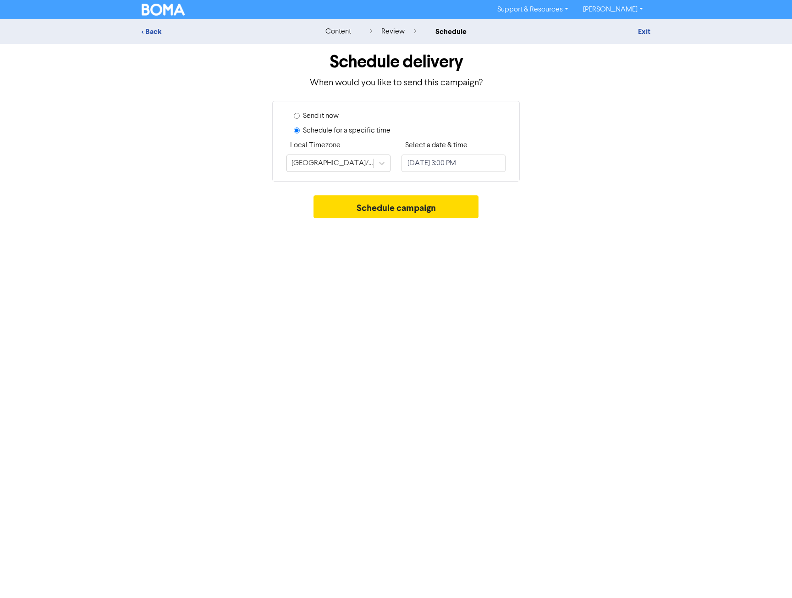
click at [311, 117] on label "Send it now" at bounding box center [321, 115] width 36 height 11
click at [300, 117] on input "Send it now" at bounding box center [297, 116] width 6 height 6
radio input "true"
radio input "false"
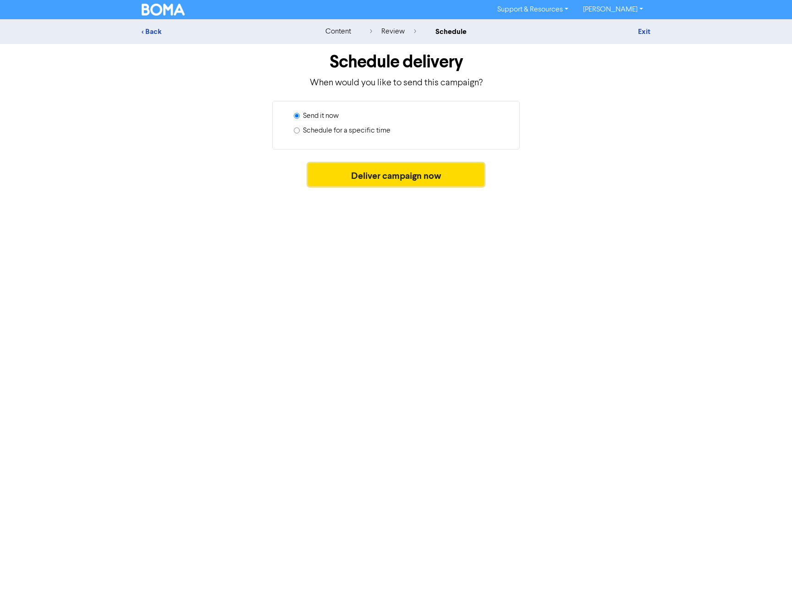
click at [366, 178] on button "Deliver campaign now" at bounding box center [396, 174] width 176 height 23
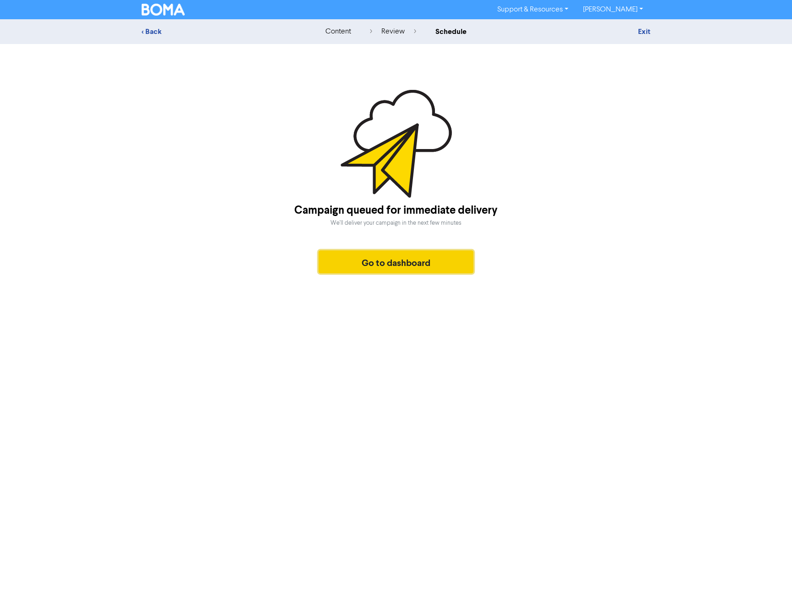
click at [357, 265] on button "Go to dashboard" at bounding box center [396, 261] width 155 height 23
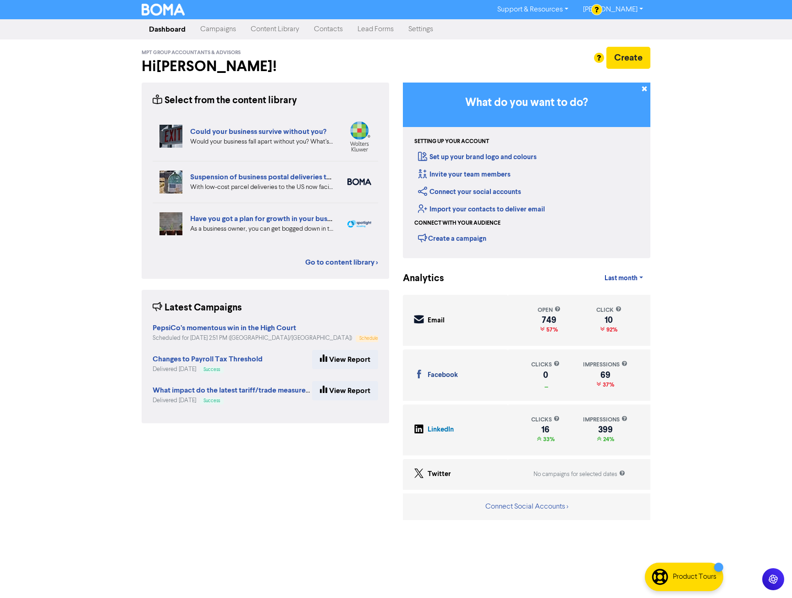
click at [625, 12] on link "[PERSON_NAME]" at bounding box center [613, 9] width 75 height 15
click at [619, 25] on button "Log Out" at bounding box center [612, 27] width 72 height 11
